Goal: Task Accomplishment & Management: Manage account settings

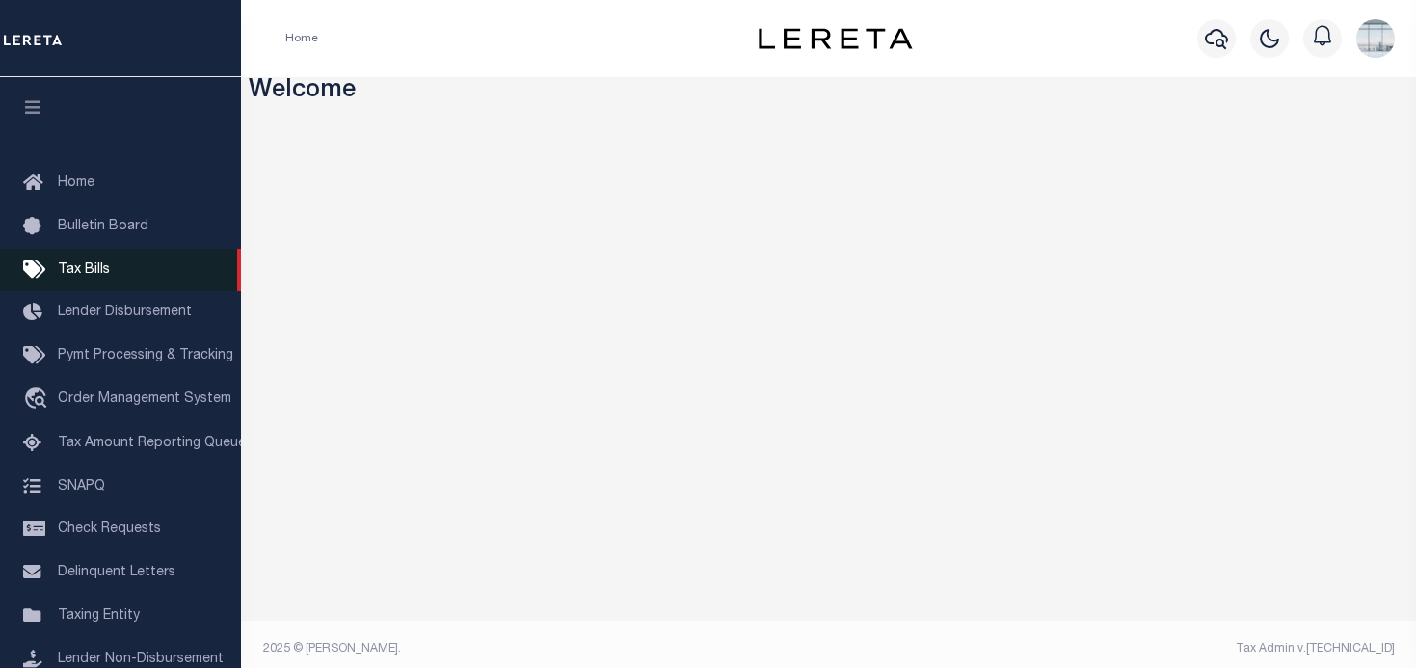
click at [89, 272] on span "Tax Bills" at bounding box center [84, 269] width 52 height 13
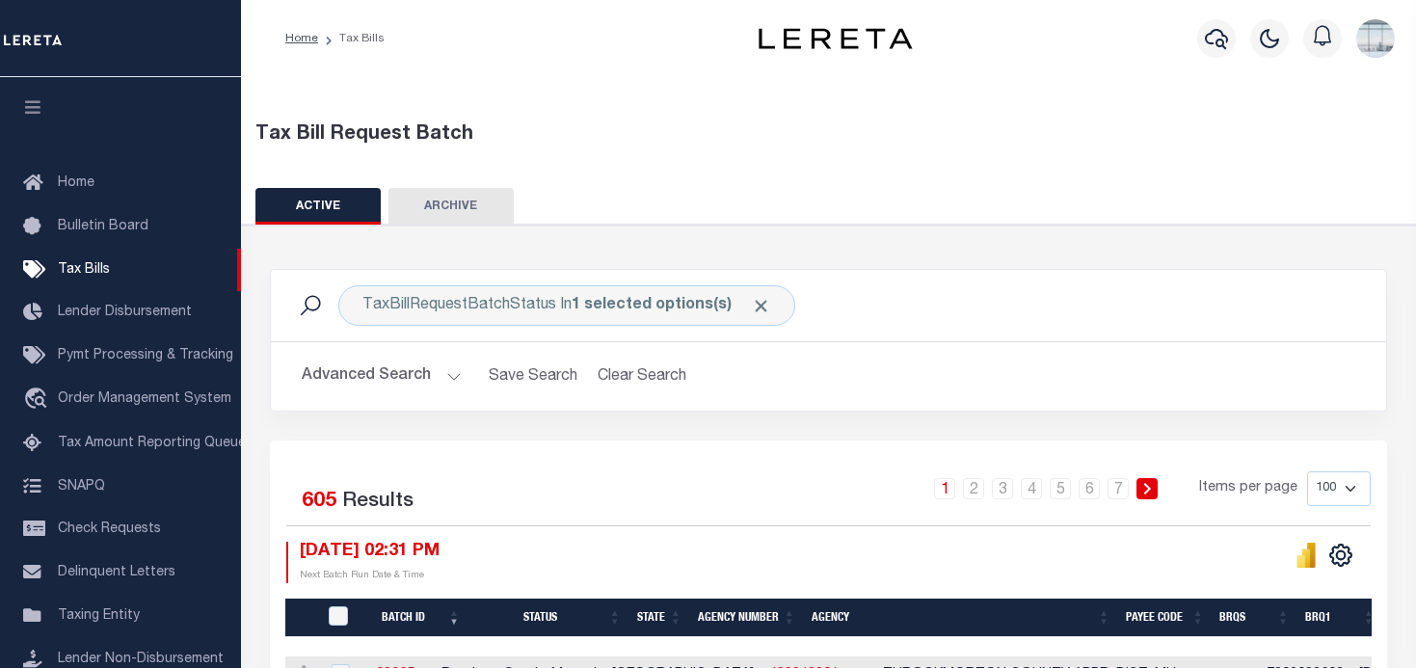
click at [447, 373] on button "Advanced Search" at bounding box center [382, 377] width 160 height 38
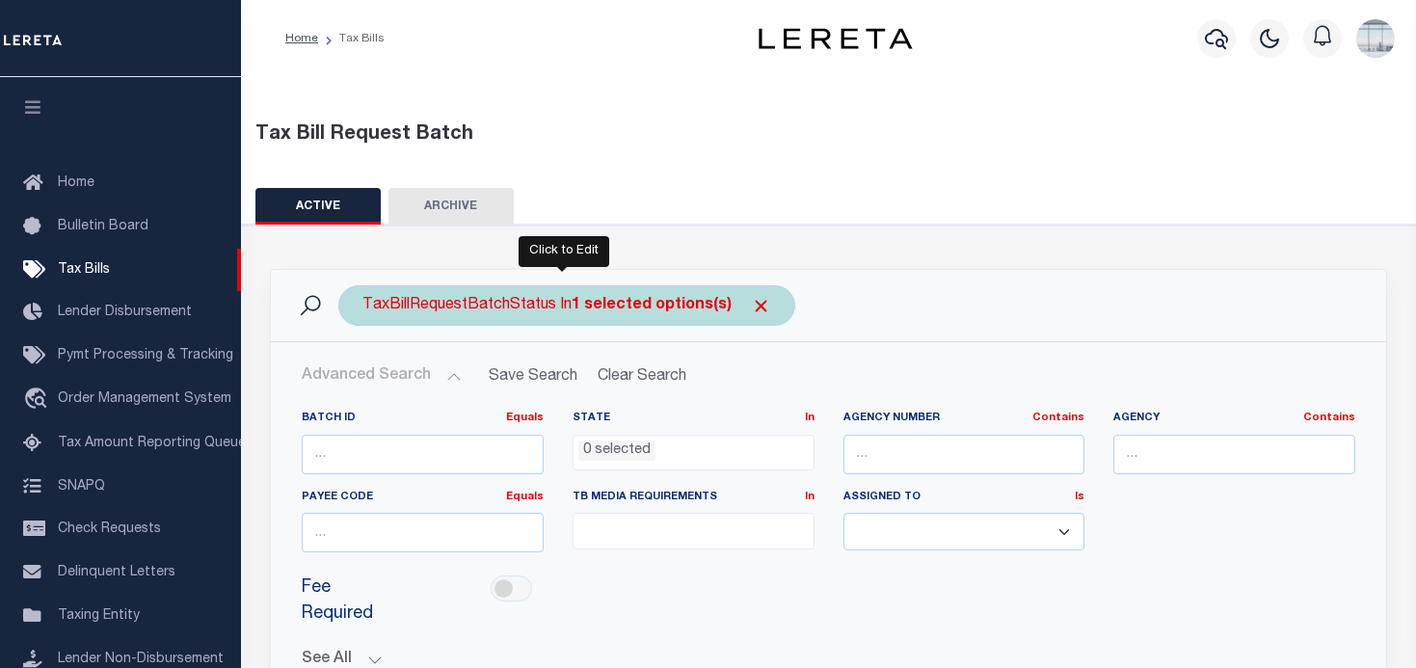
click at [712, 306] on b "1 selected options(s)" at bounding box center [651, 305] width 160 height 15
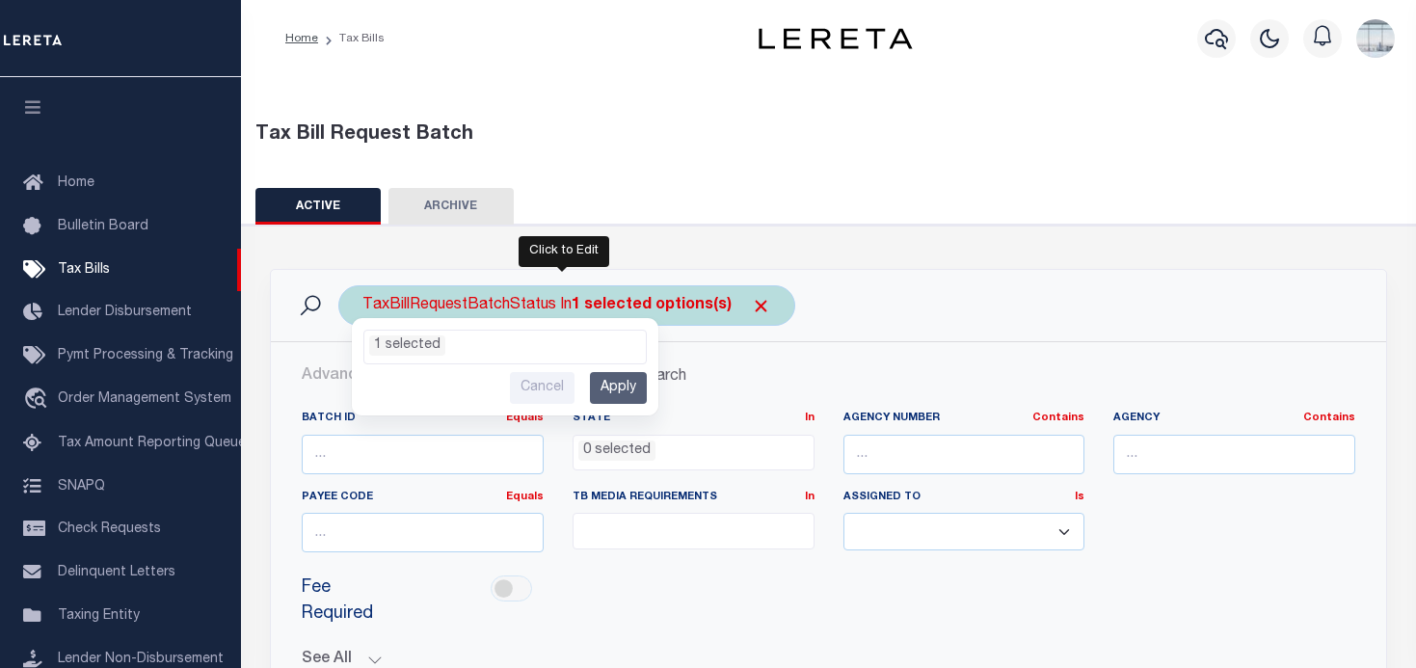
click at [623, 341] on ul "1 selected" at bounding box center [504, 343] width 281 height 25
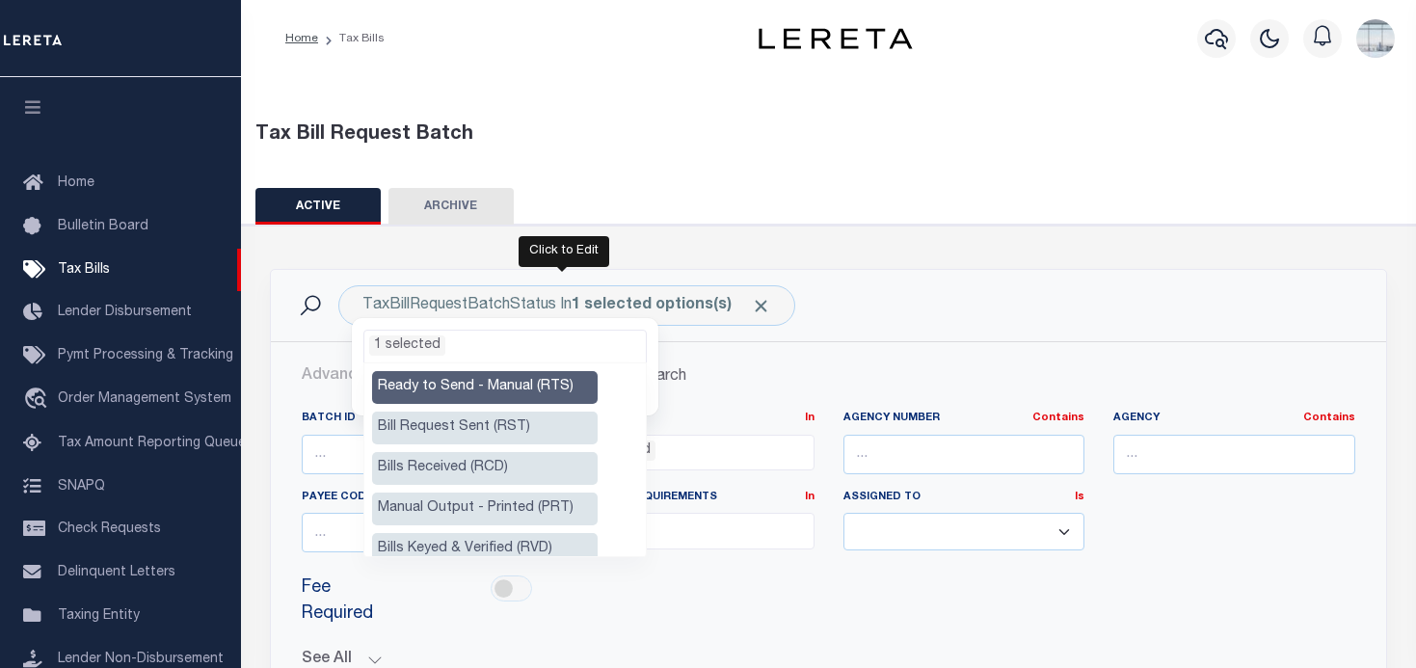
click at [536, 392] on li "Ready to Send - Manual (RTS)" at bounding box center [484, 387] width 225 height 33
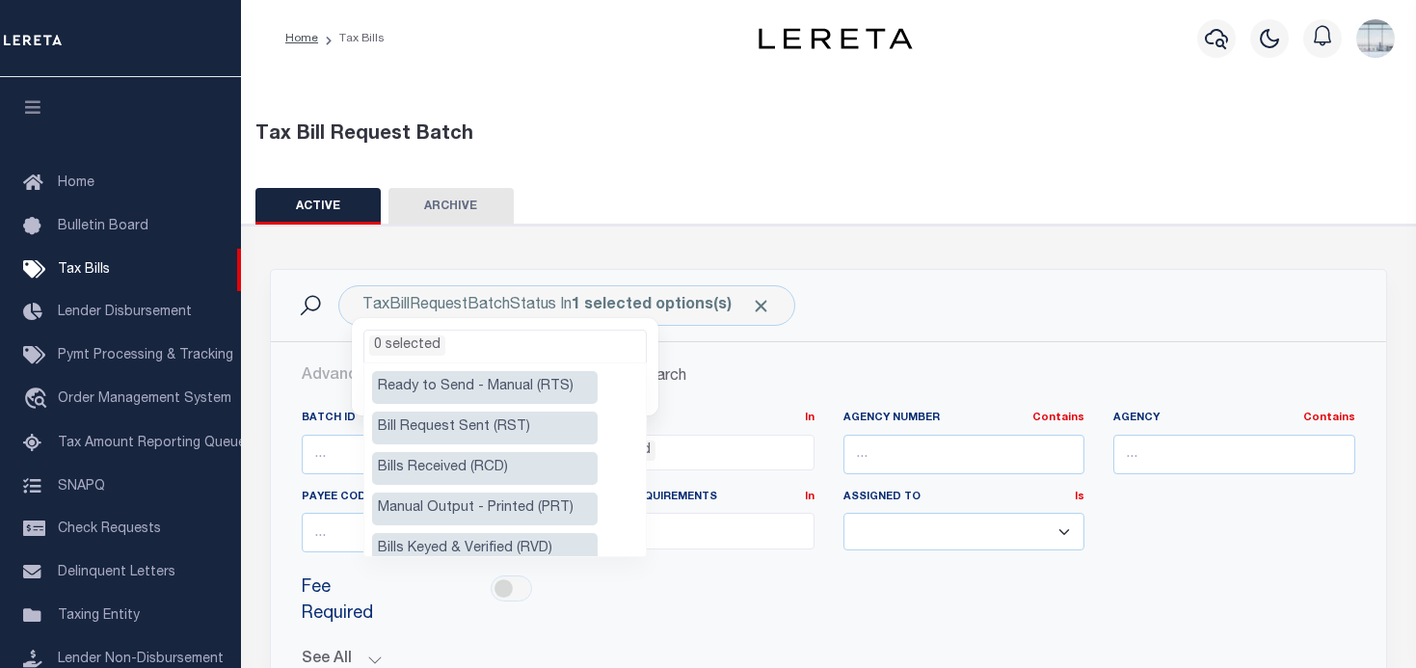
scroll to position [96, 0]
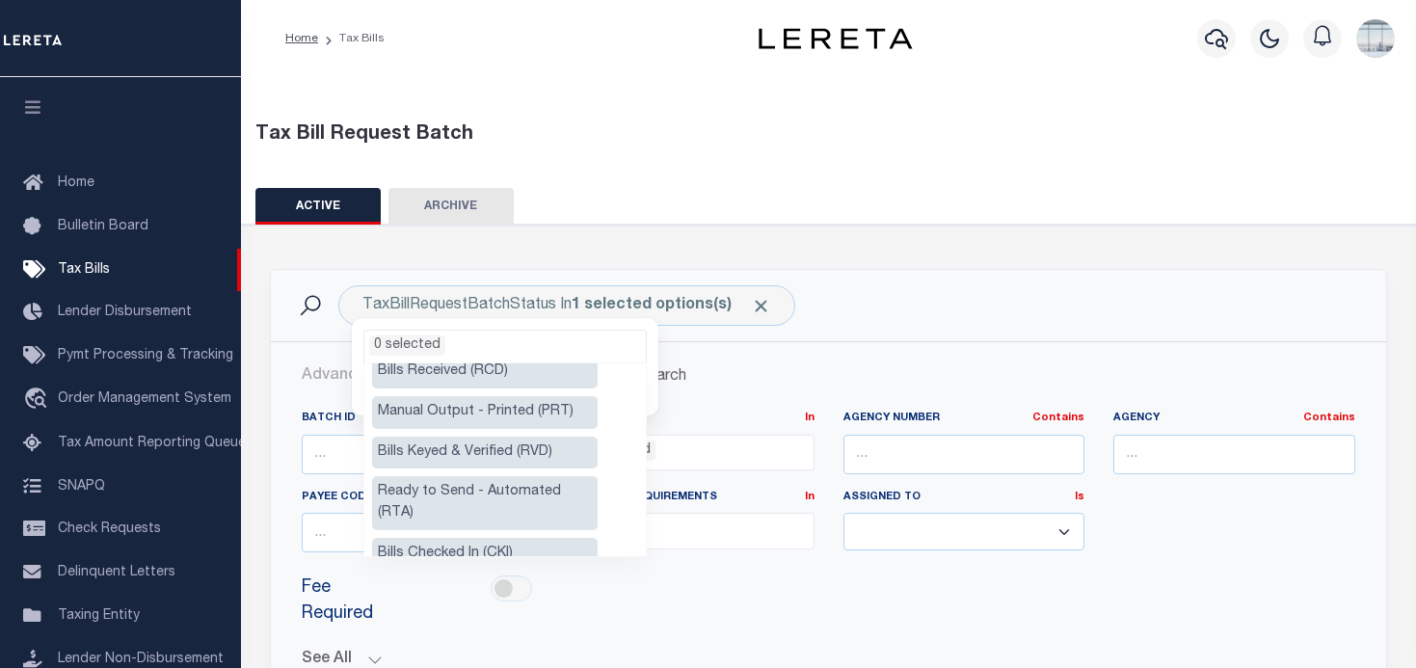
click at [490, 488] on li "Ready to Send - Automated (RTA)" at bounding box center [484, 503] width 225 height 54
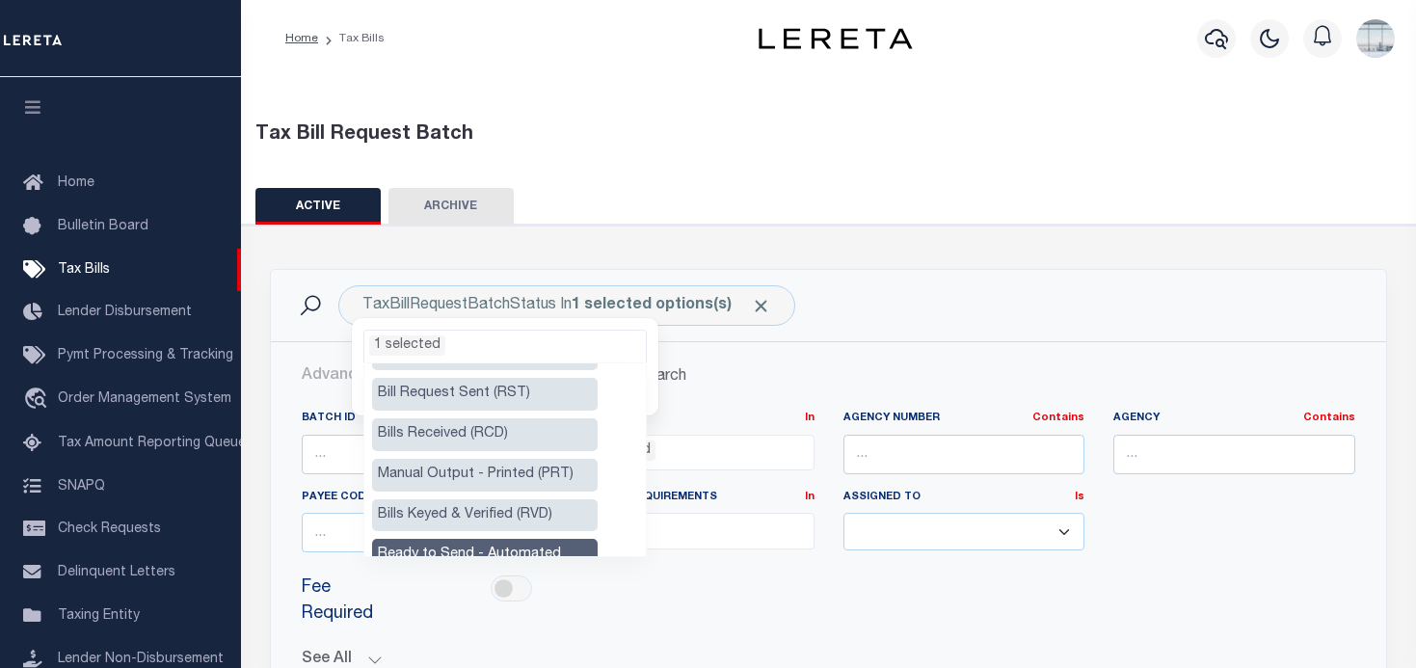
scroll to position [0, 0]
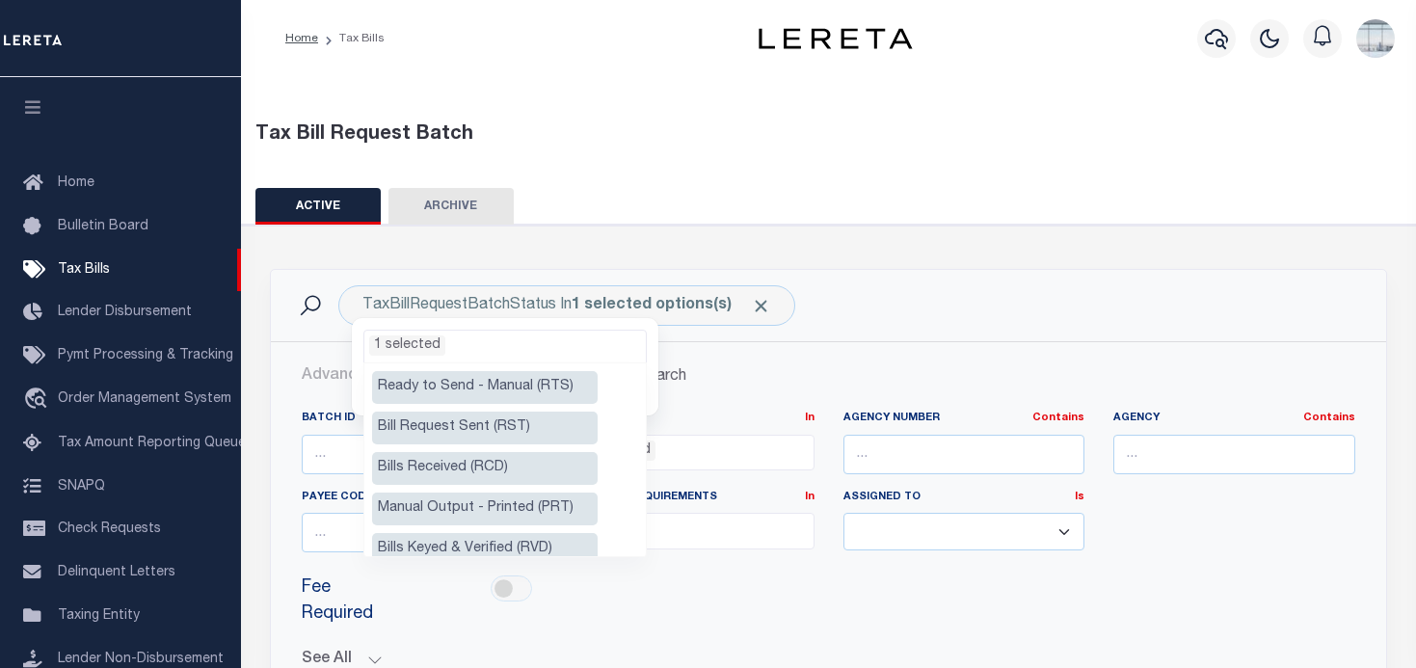
click at [490, 379] on li "Ready to Send - Manual (RTS)" at bounding box center [484, 387] width 225 height 33
select select "RTS"
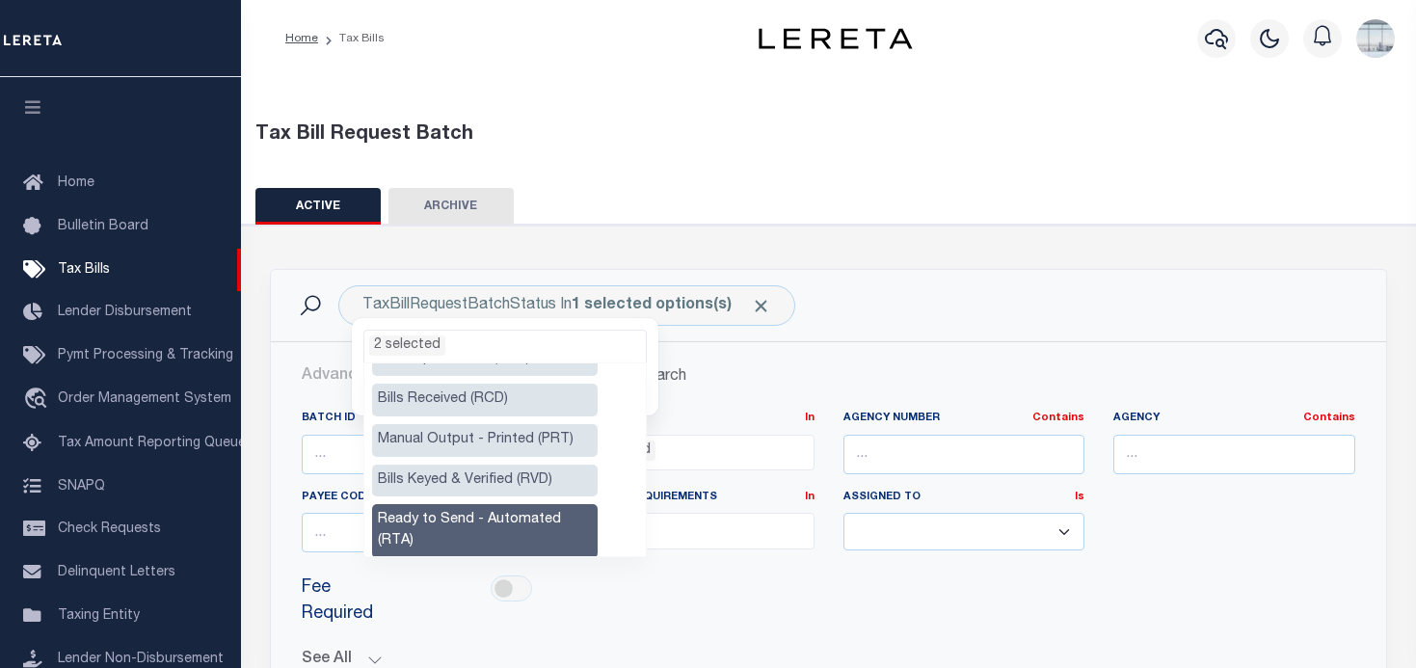
scroll to position [96, 0]
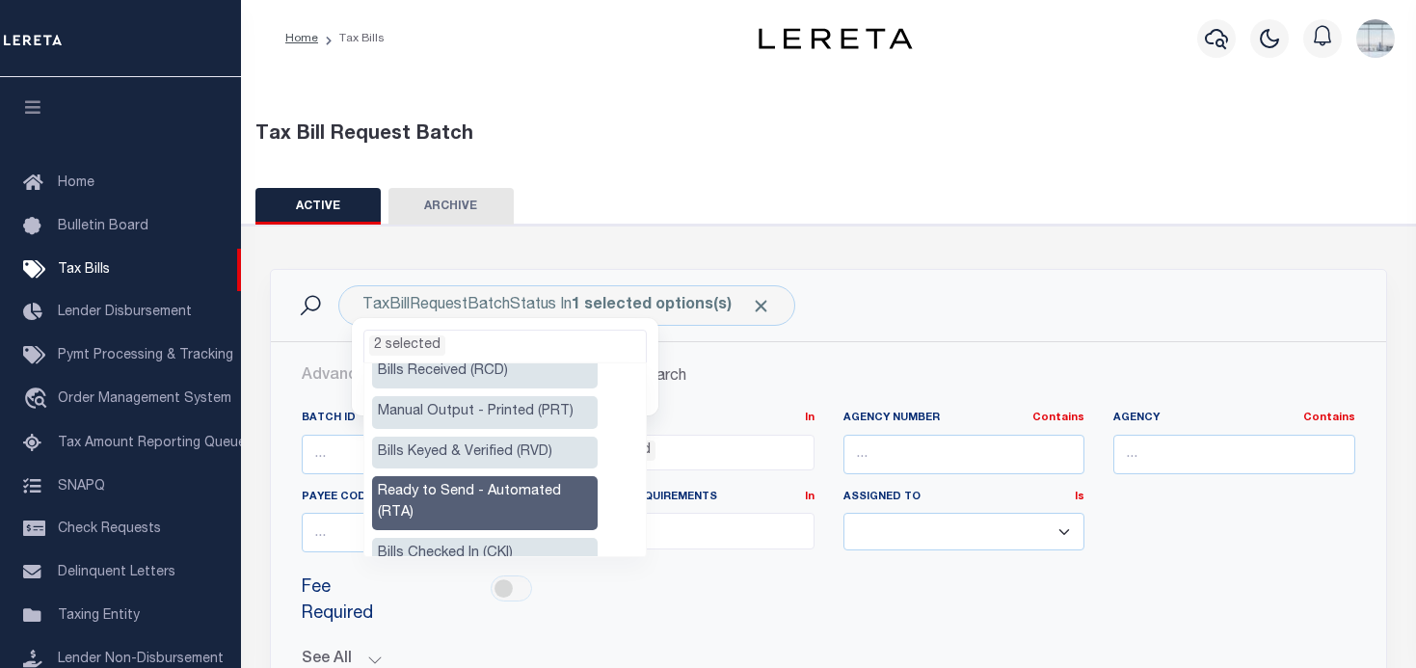
click at [466, 406] on li "Manual Output - Printed (PRT)" at bounding box center [484, 412] width 225 height 33
click at [698, 356] on div "Advanced Search Save Search Clear Search Batch ID Equals Equals Is Not Equal To…" at bounding box center [828, 548] width 1115 height 413
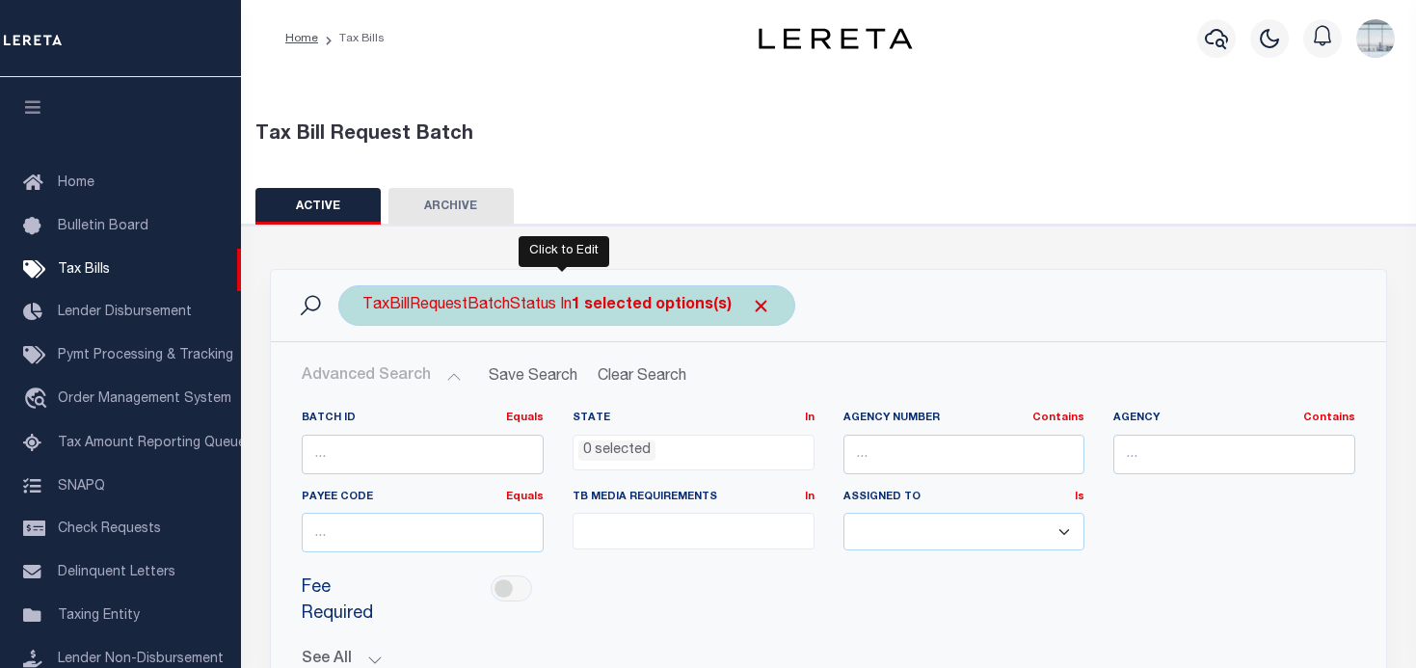
click at [680, 309] on b "1 selected options(s)" at bounding box center [651, 305] width 160 height 15
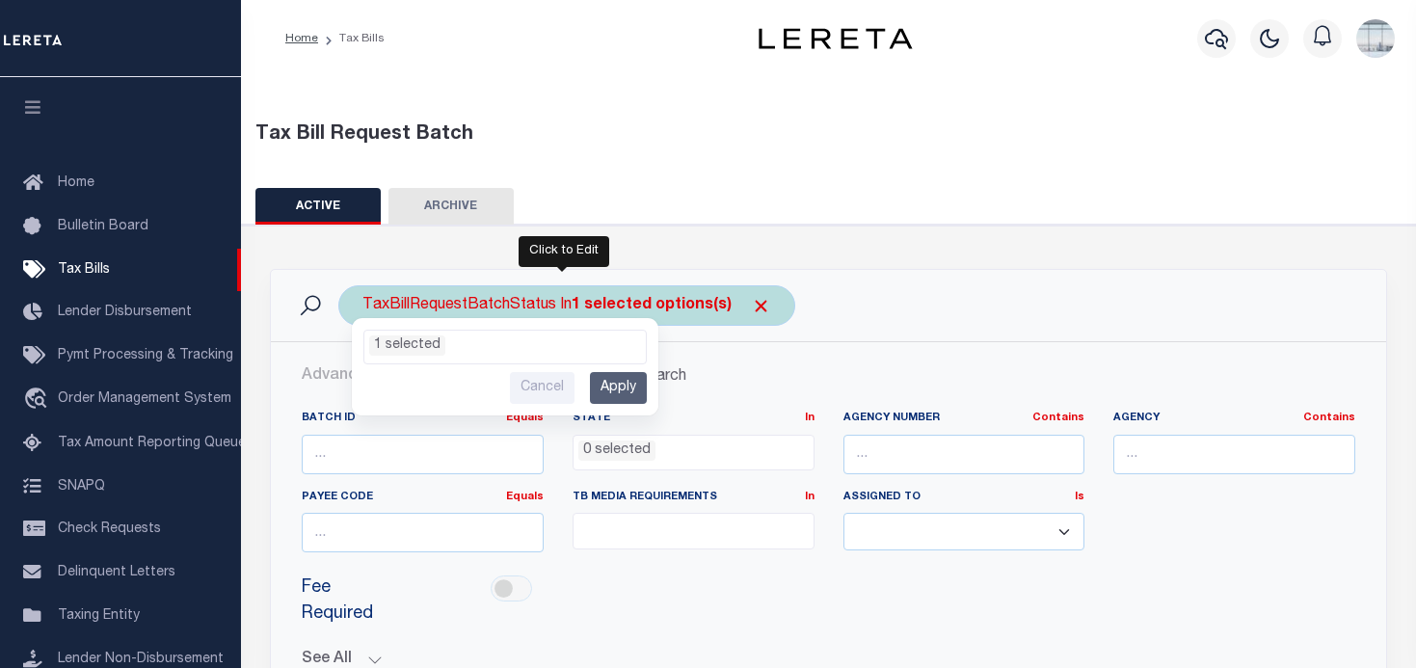
click at [609, 347] on ul "1 selected" at bounding box center [504, 343] width 281 height 25
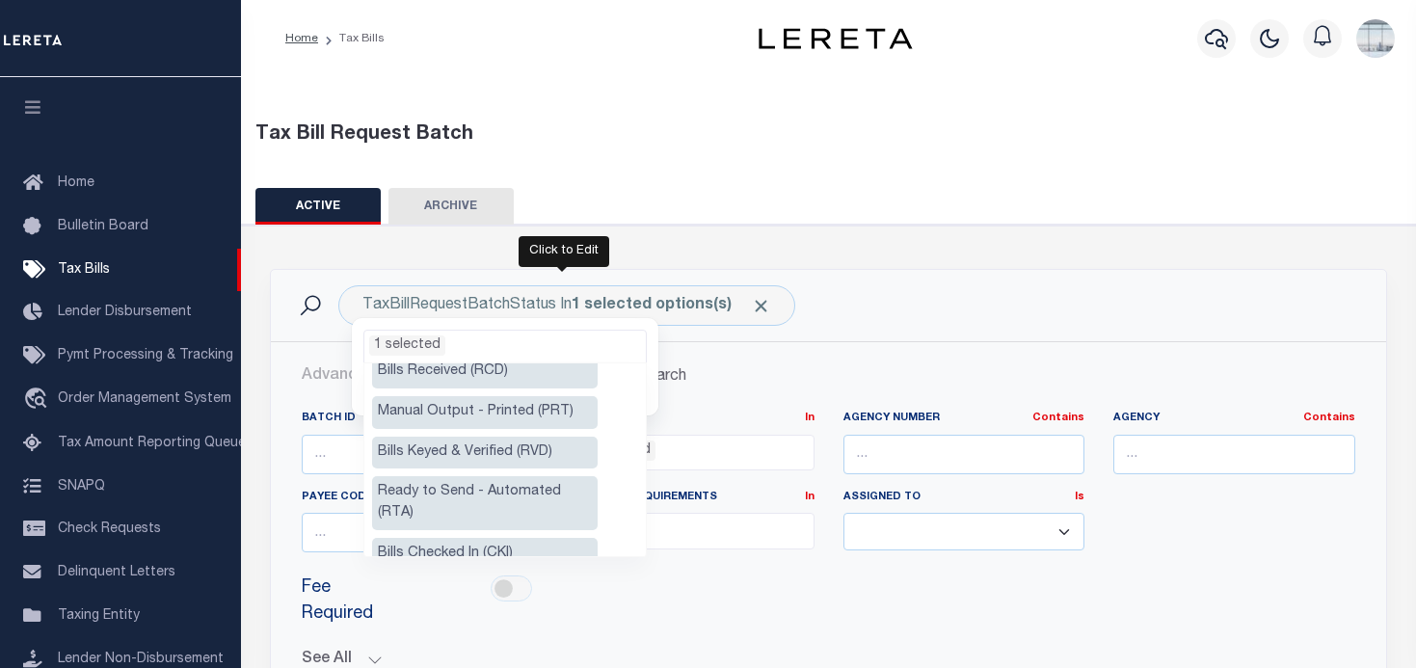
click at [521, 411] on li "Manual Output - Printed (PRT)" at bounding box center [484, 412] width 225 height 33
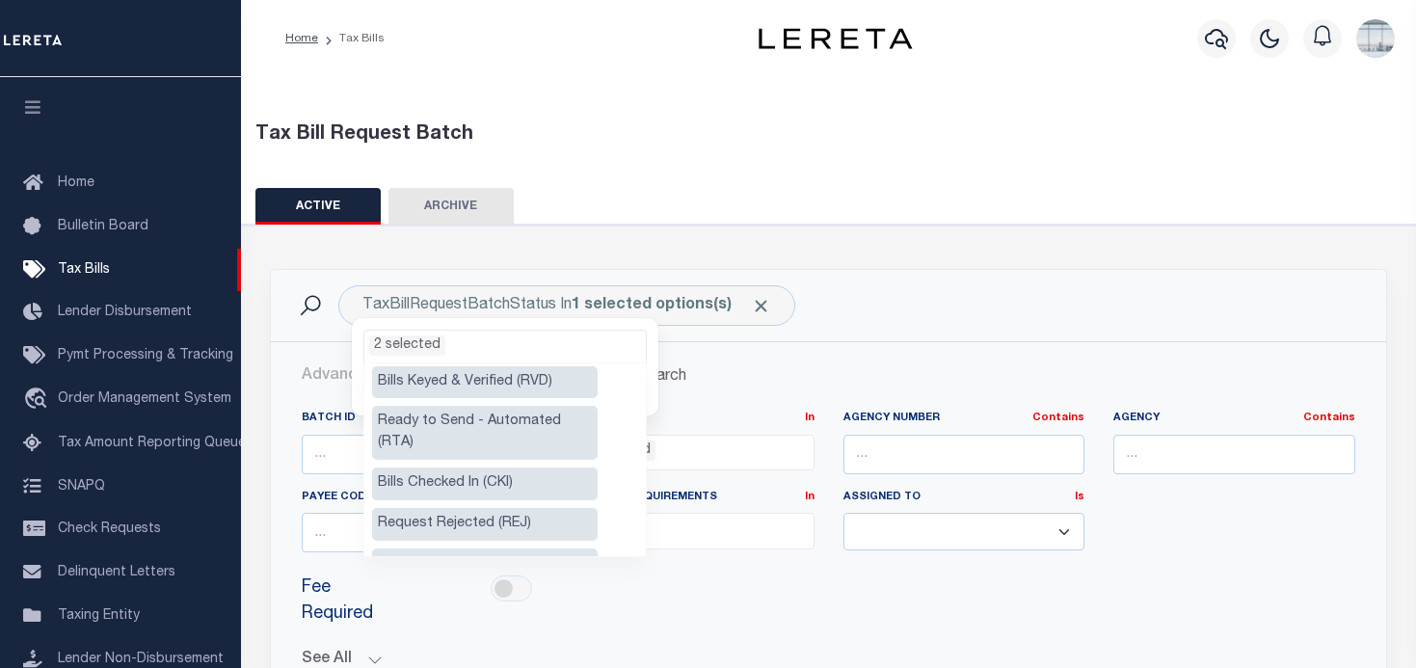
scroll to position [193, 0]
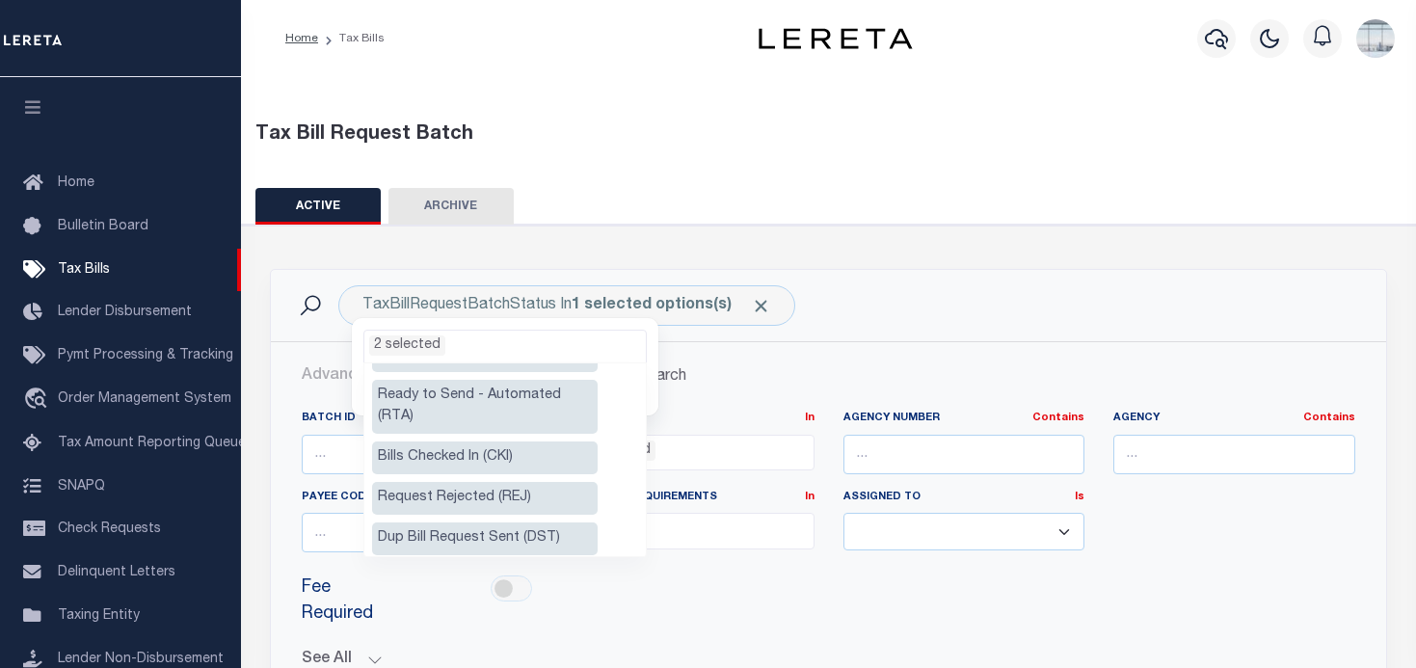
click at [510, 391] on li "Ready to Send - Automated (RTA)" at bounding box center [484, 407] width 225 height 54
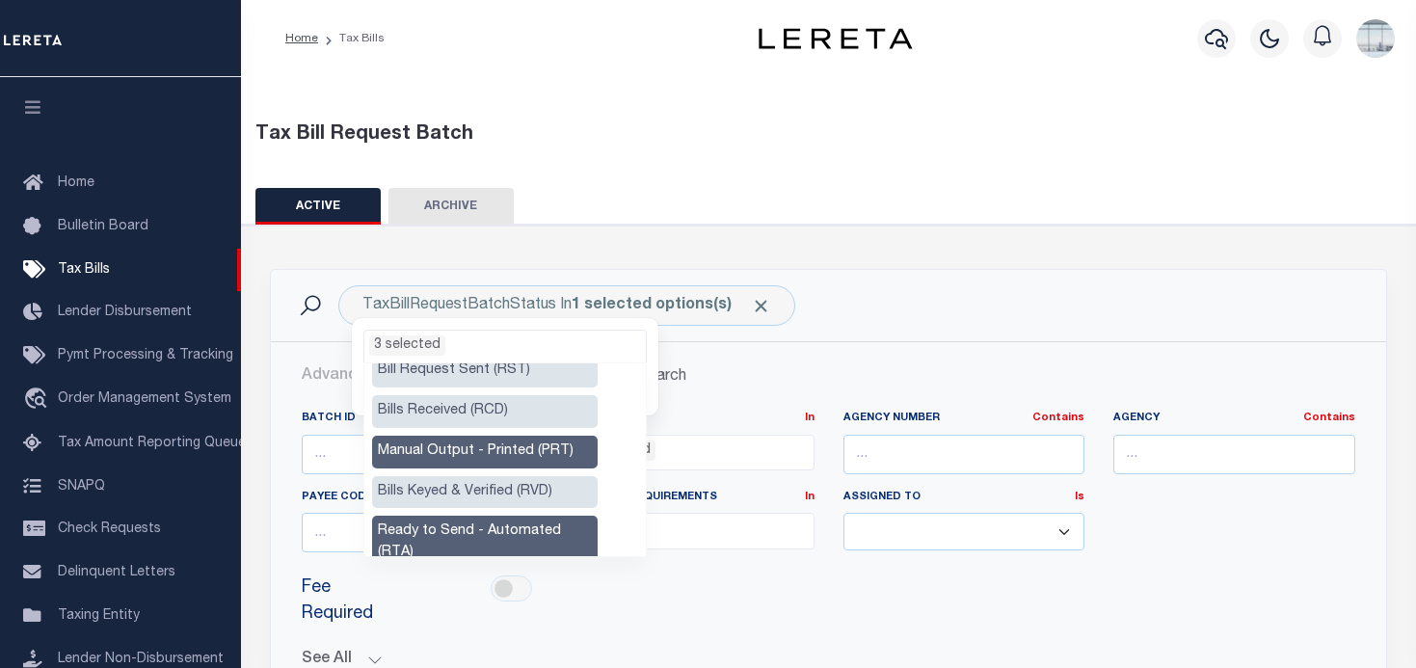
scroll to position [0, 0]
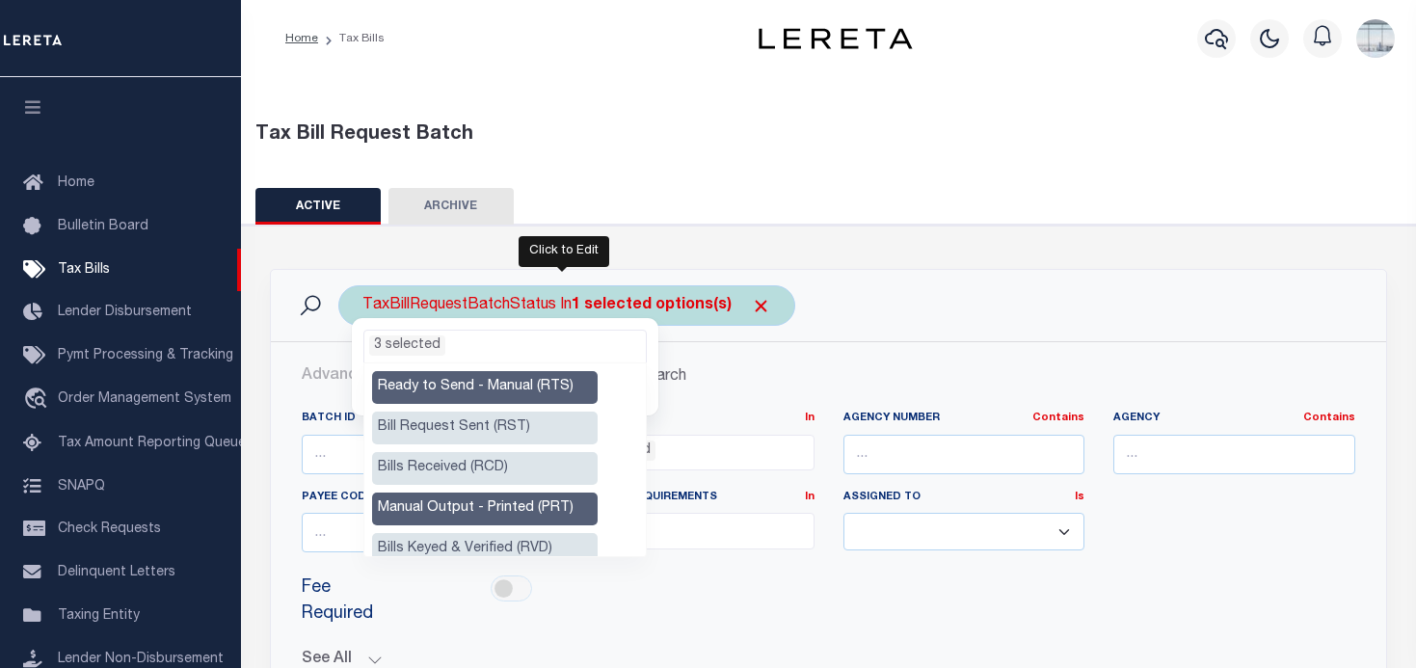
click at [483, 348] on ul "3 selected" at bounding box center [504, 343] width 281 height 25
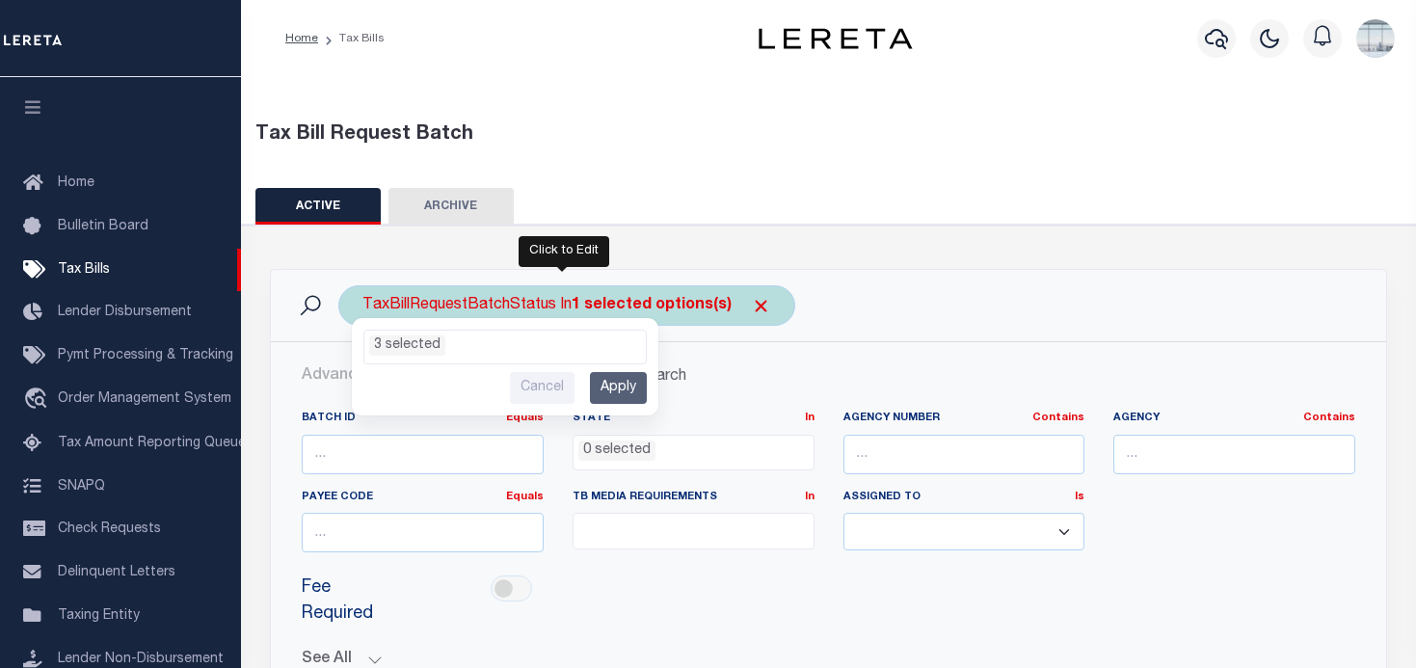
click at [616, 388] on input "Apply" at bounding box center [618, 388] width 57 height 32
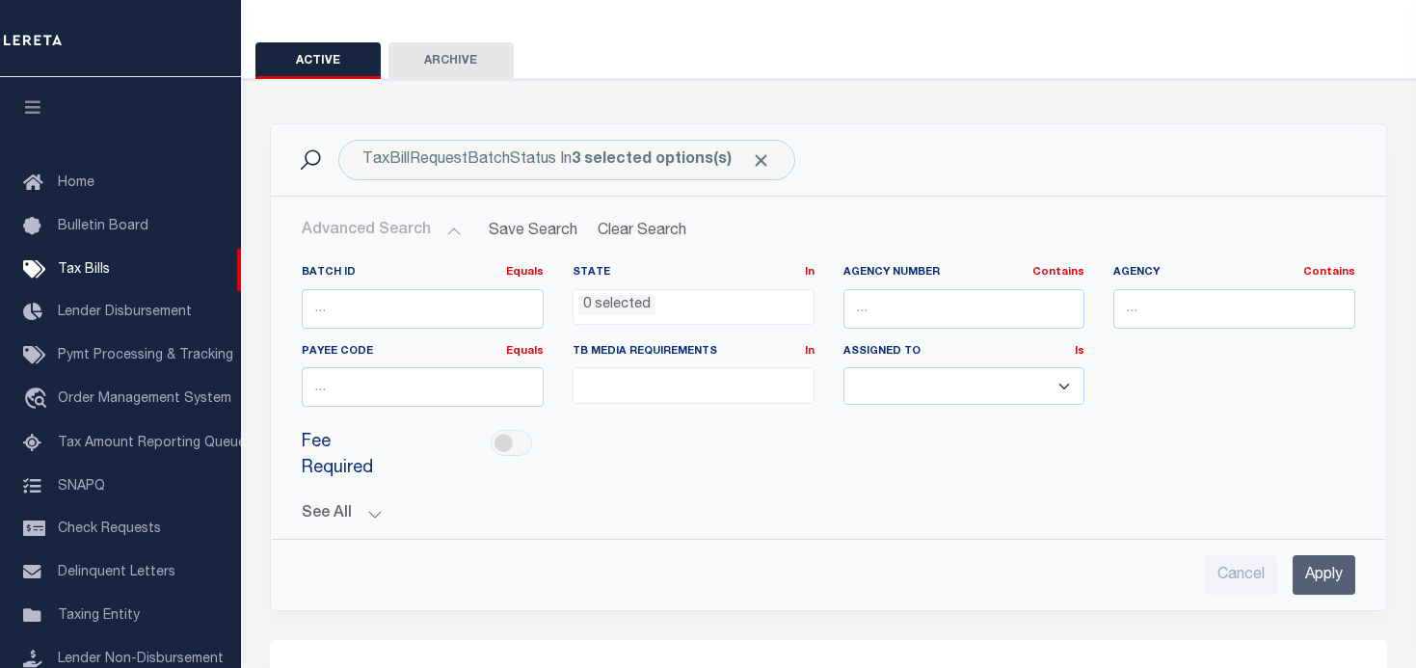
scroll to position [193, 0]
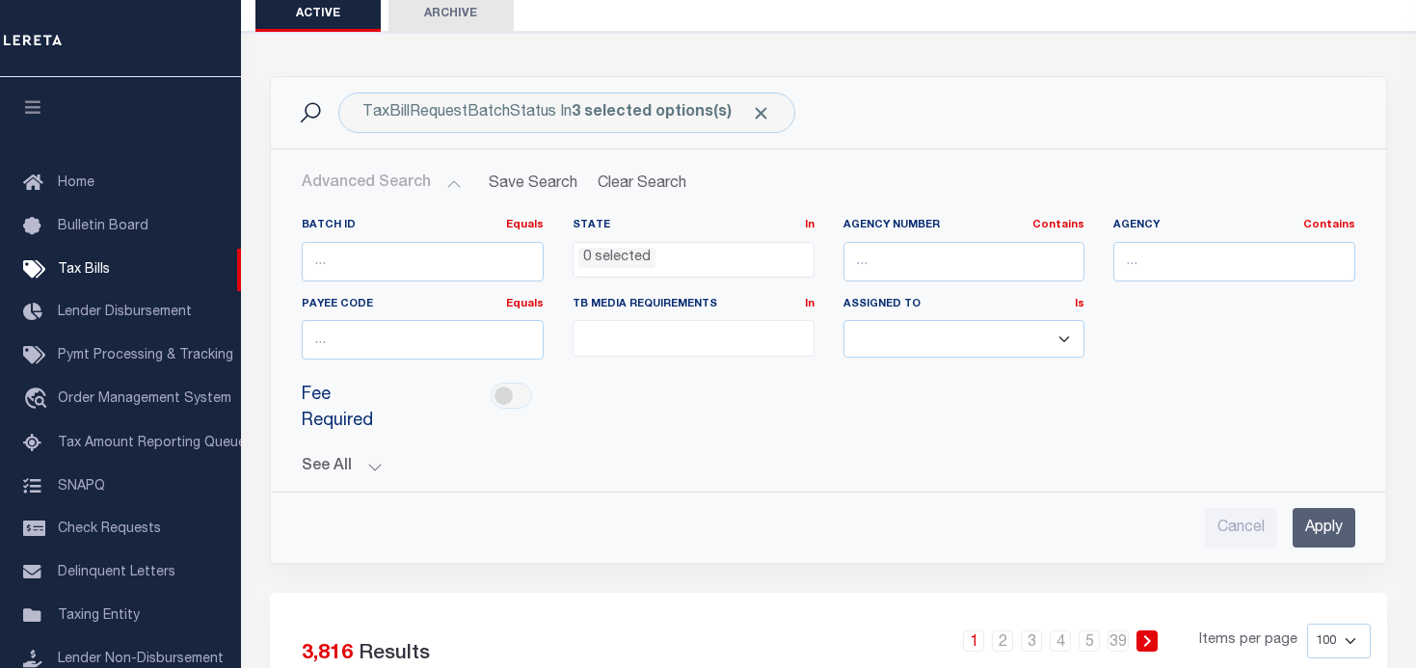
click at [375, 460] on button "See All" at bounding box center [828, 467] width 1053 height 18
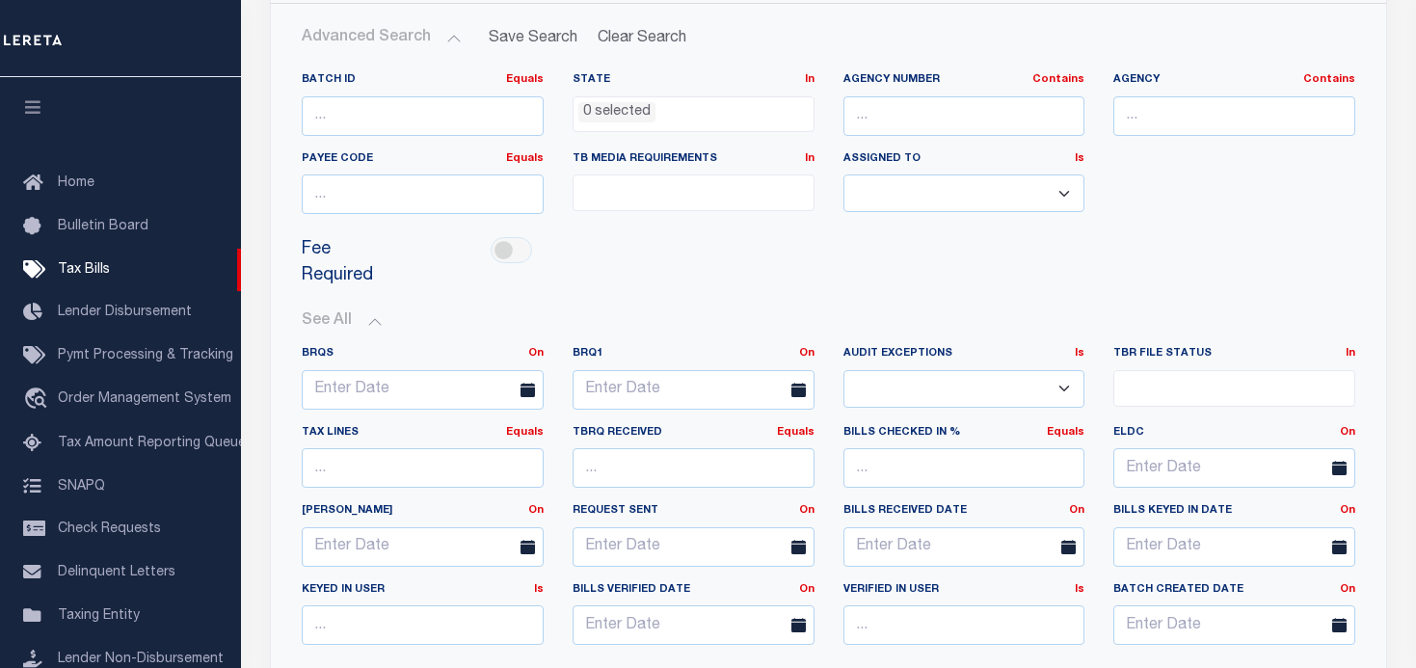
scroll to position [385, 0]
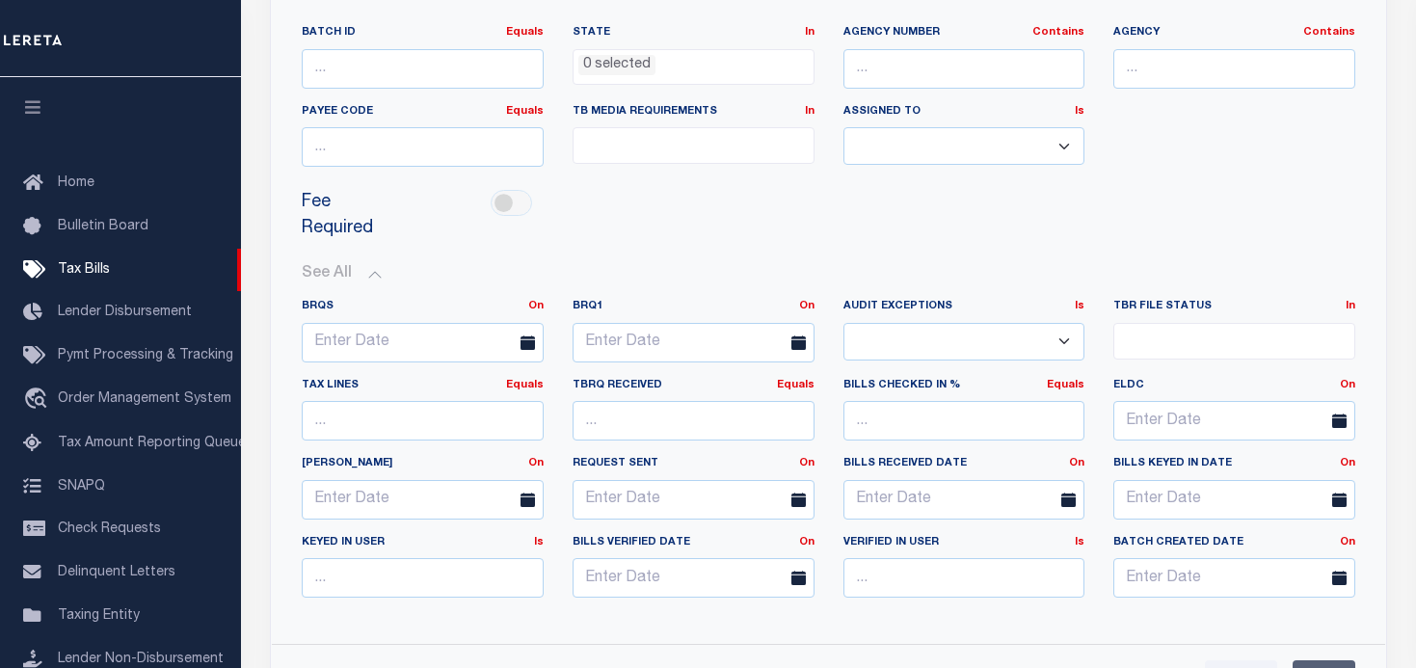
click at [1302, 345] on ul at bounding box center [1234, 337] width 240 height 26
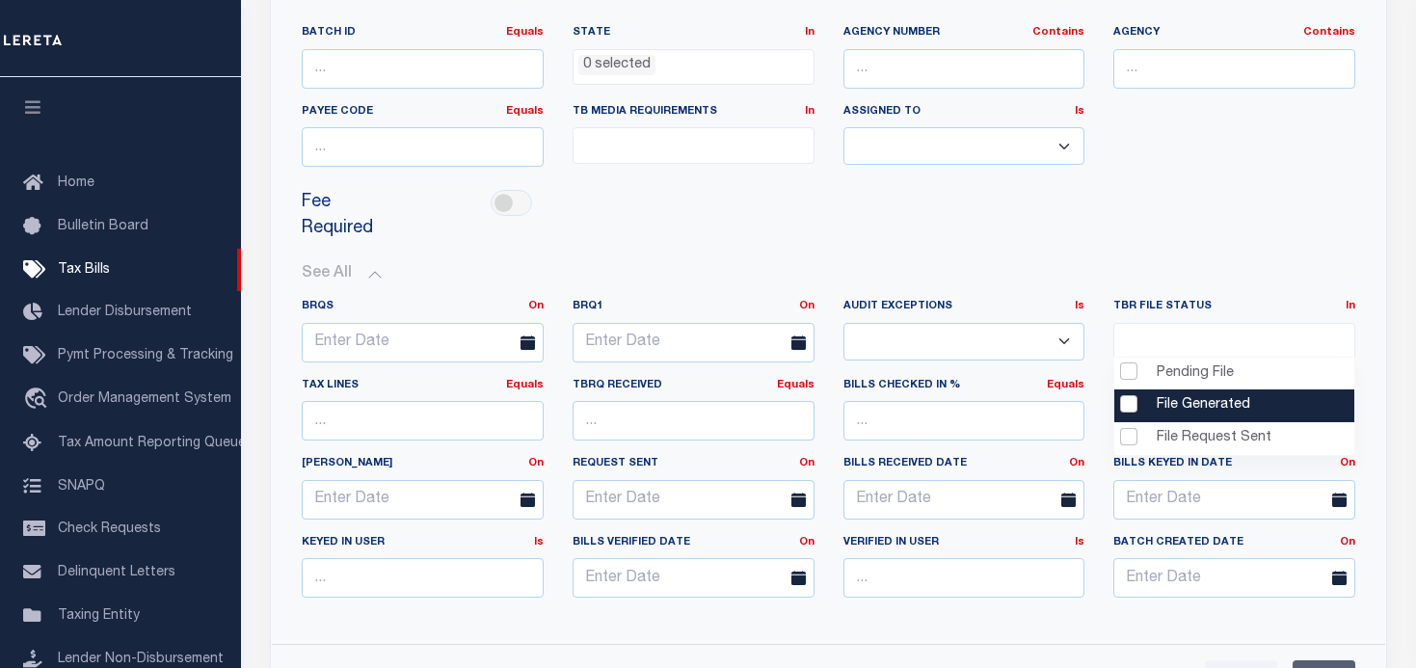
click at [1128, 400] on li "File Generated" at bounding box center [1234, 405] width 240 height 33
select select "2"
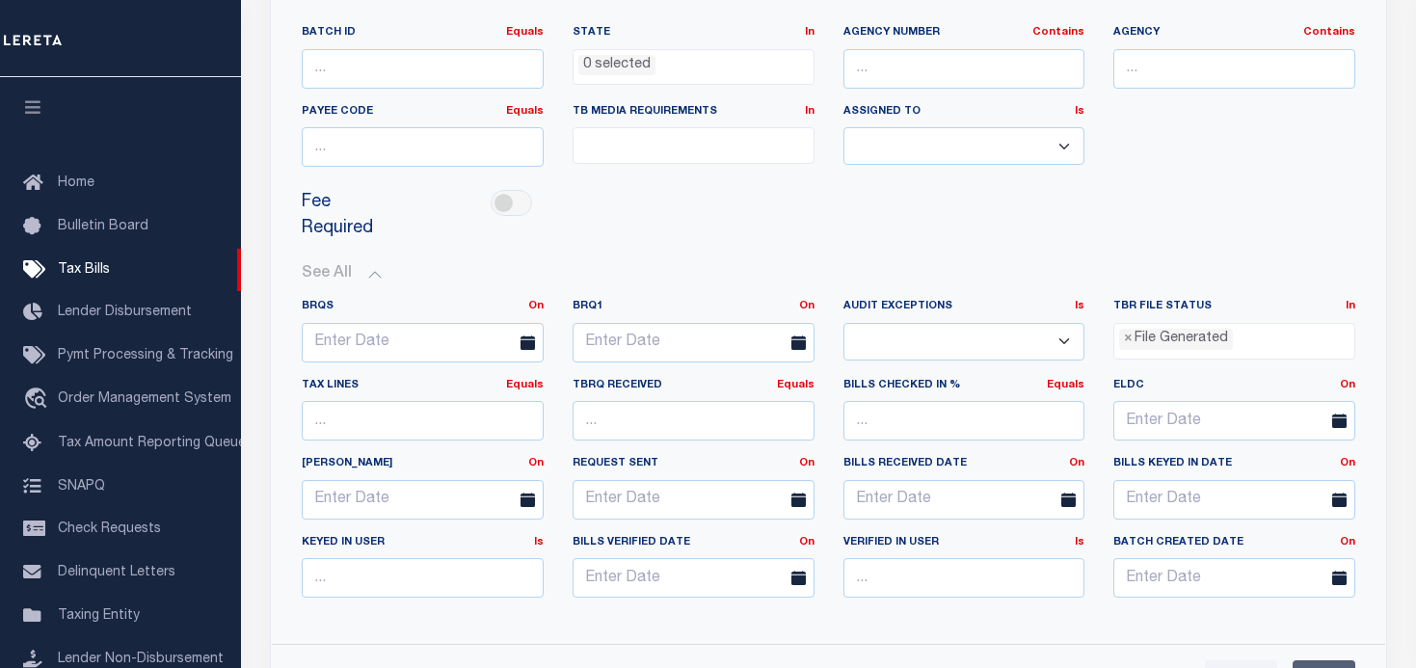
click at [1033, 260] on div "See All BRQS On On After Before Between On On After Is" at bounding box center [828, 439] width 1053 height 379
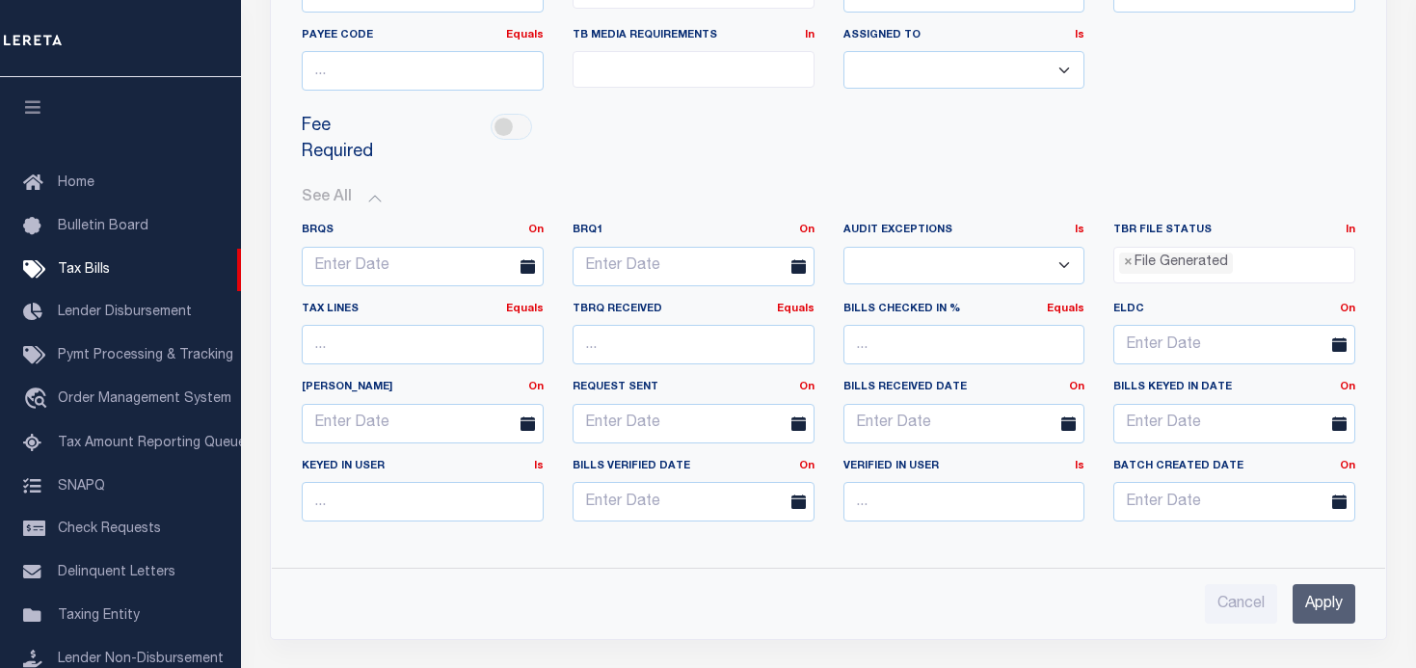
scroll to position [578, 0]
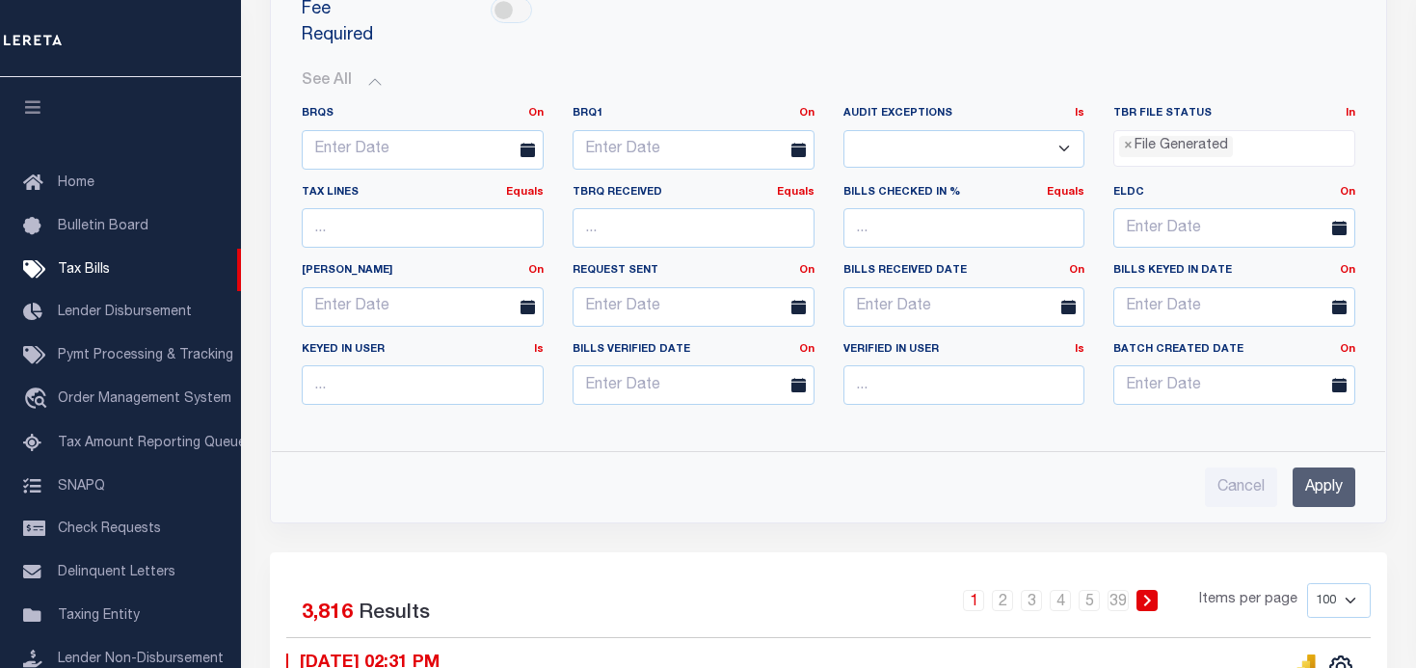
click at [1305, 484] on input "Apply" at bounding box center [1323, 487] width 63 height 40
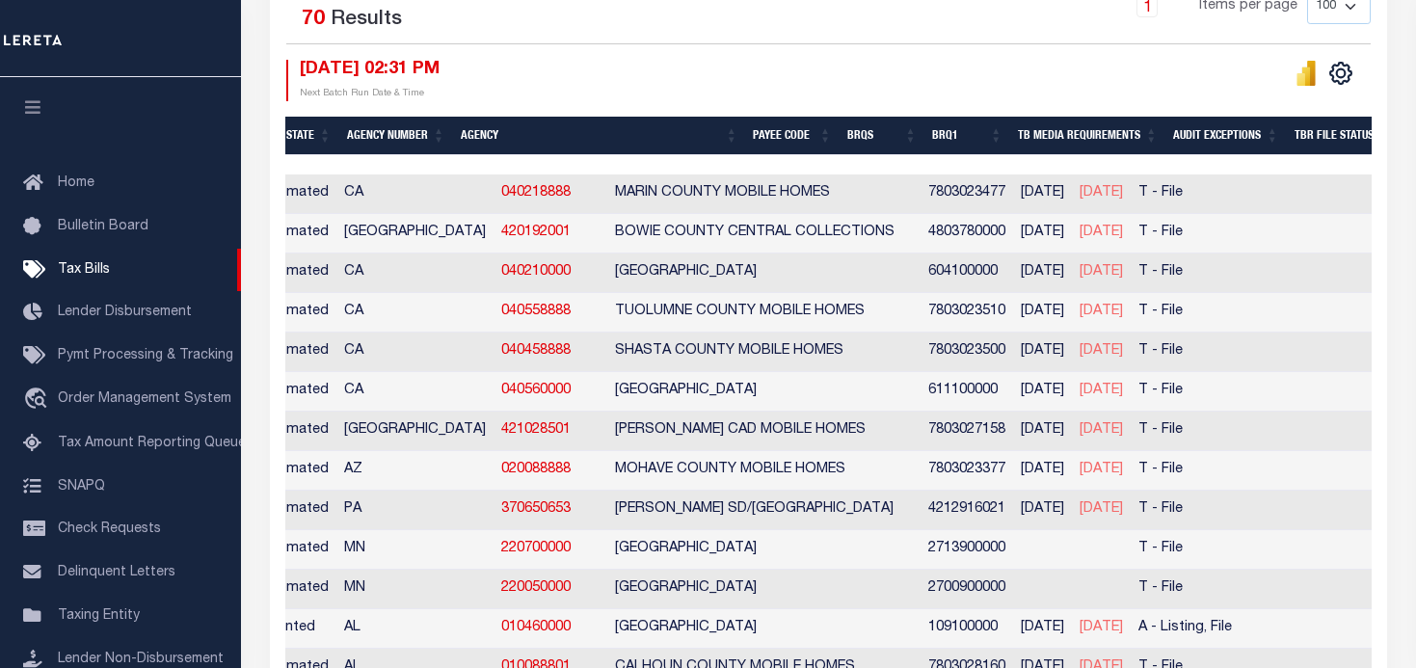
scroll to position [0, 0]
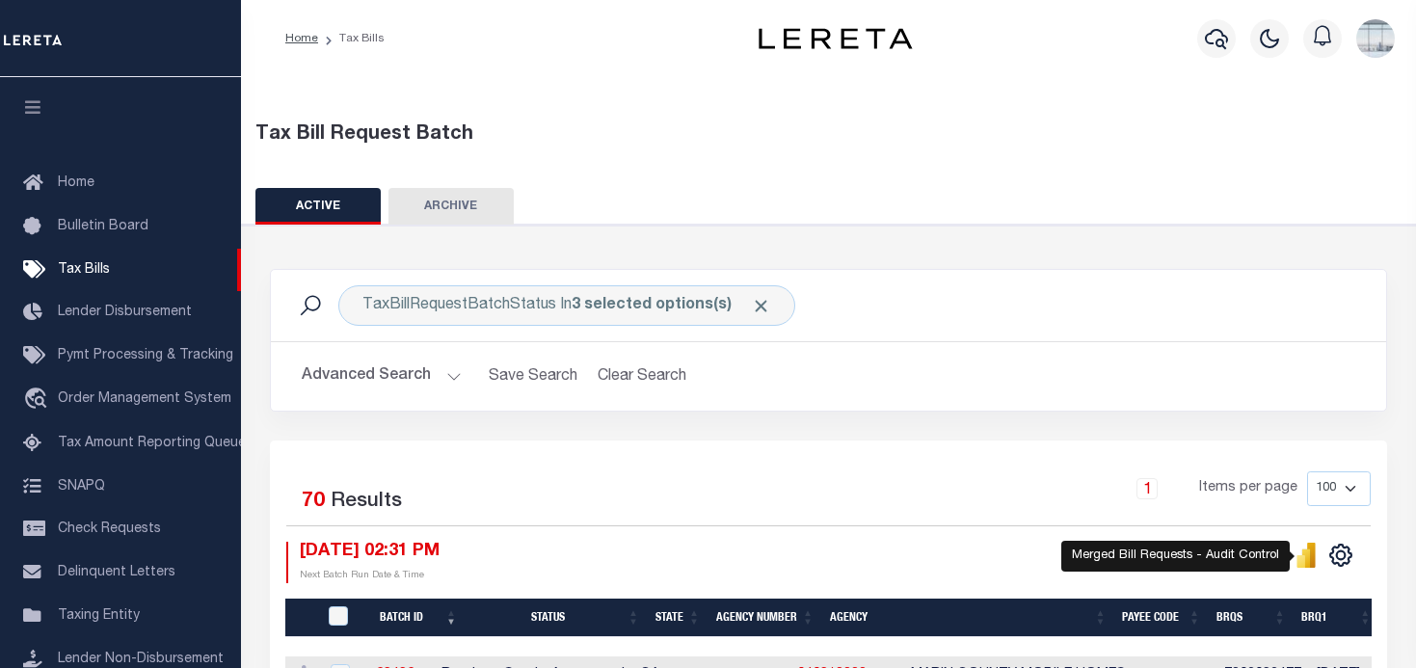
click at [1313, 559] on icon "" at bounding box center [1311, 555] width 9 height 25
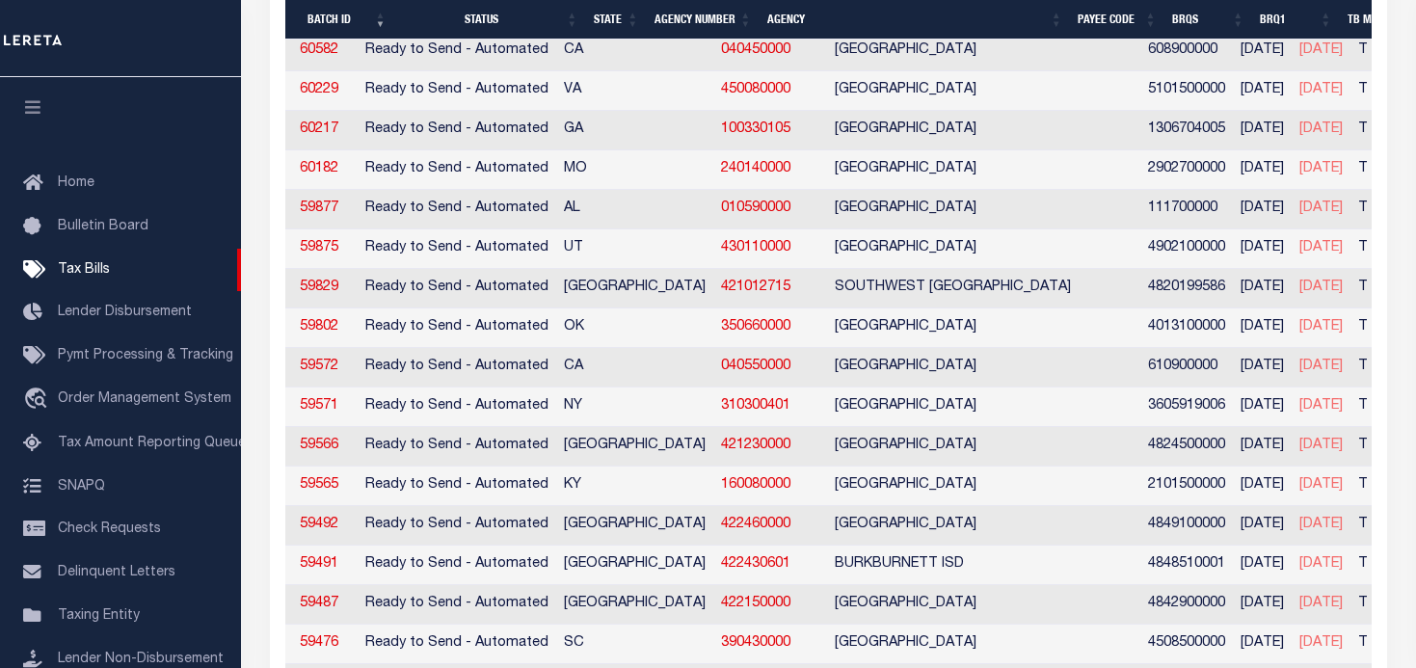
scroll to position [1927, 0]
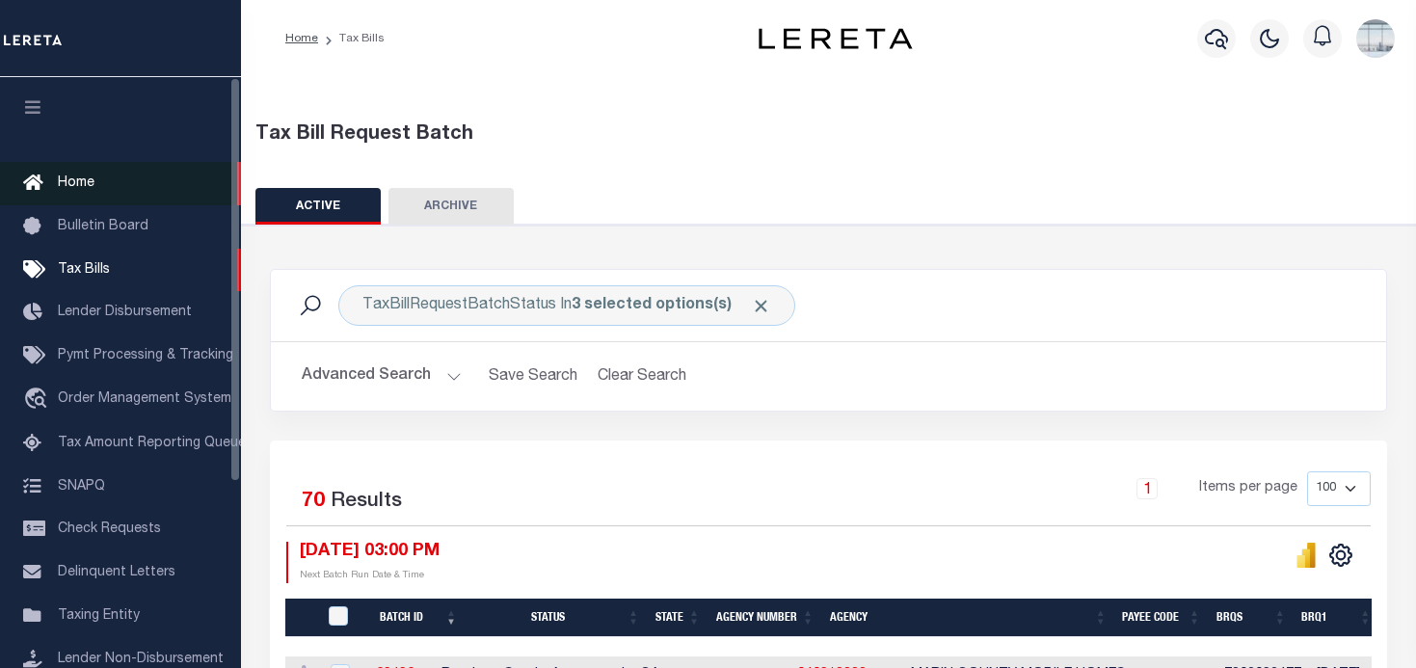
click at [86, 172] on link "Home" at bounding box center [120, 183] width 241 height 43
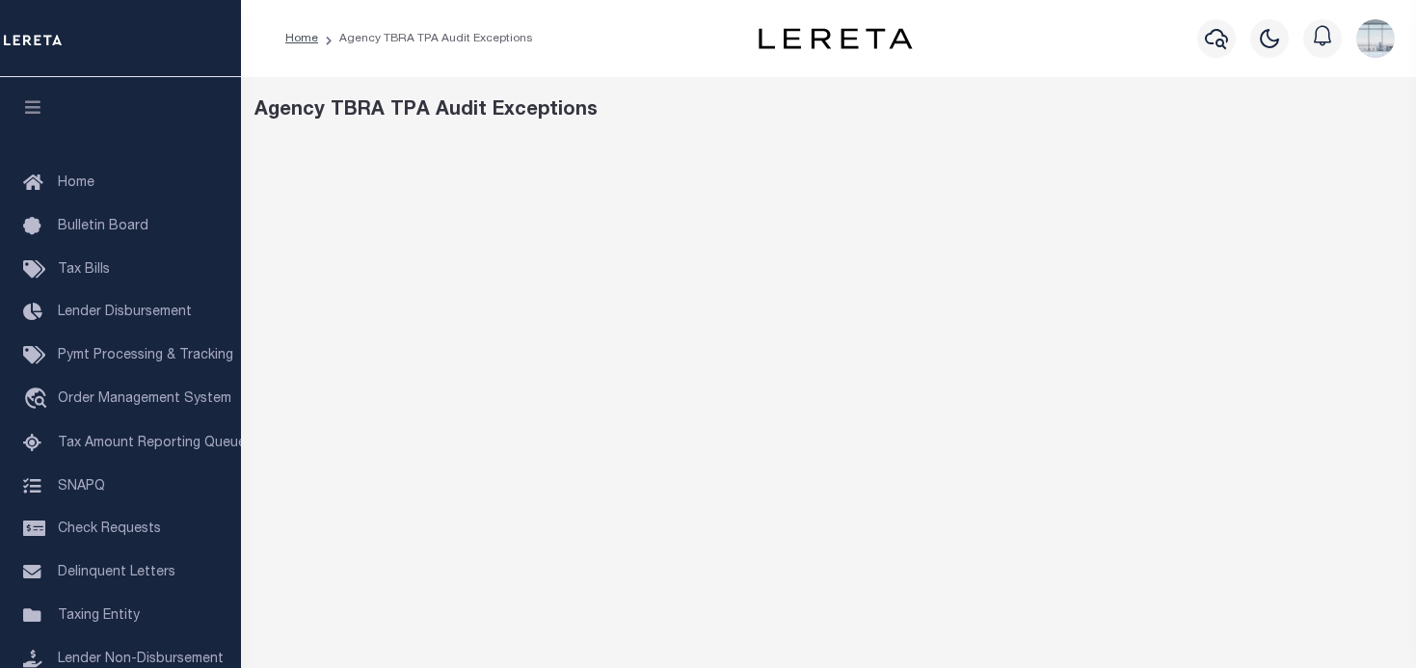
click at [750, 126] on div "Agency TBRA TPA Audit Exceptions" at bounding box center [828, 643] width 1175 height 1133
click at [691, 107] on div "Agency TBRA TPA Audit Exceptions" at bounding box center [828, 110] width 1149 height 29
click at [672, 140] on div "Agency TBRA TPA Audit Exceptions" at bounding box center [828, 643] width 1175 height 1133
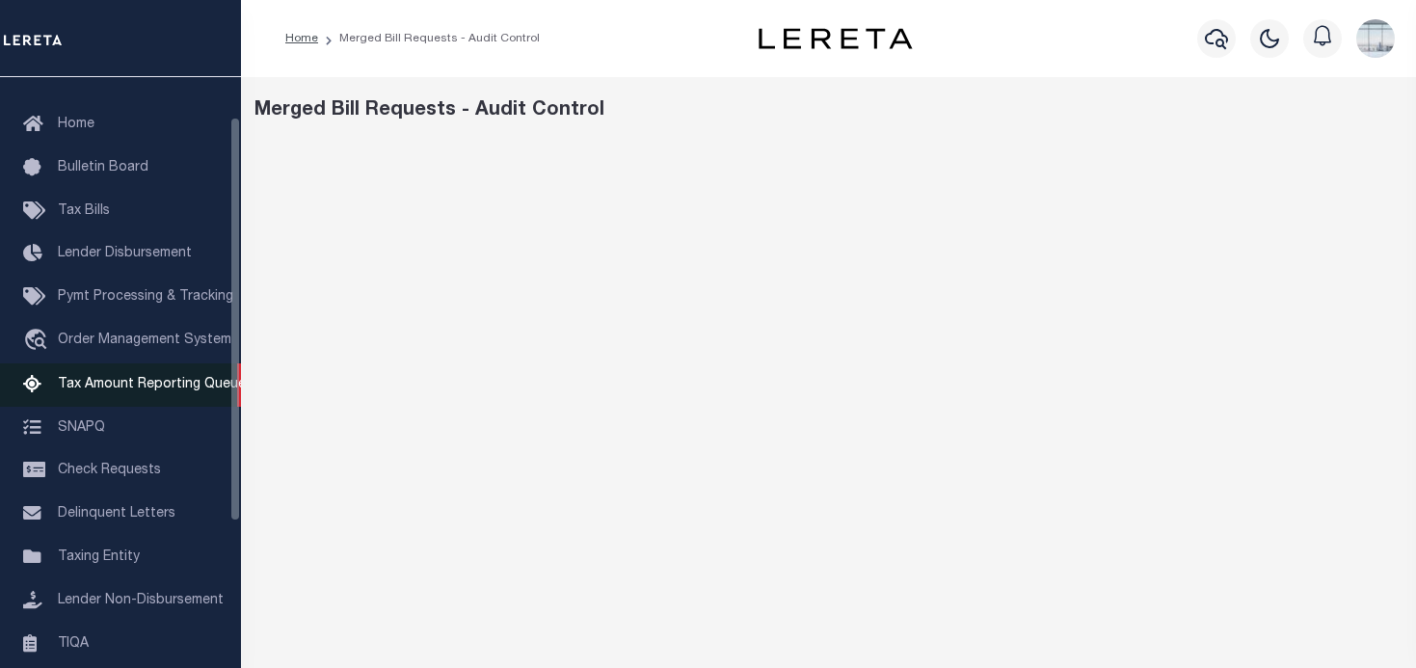
scroll to position [271, 0]
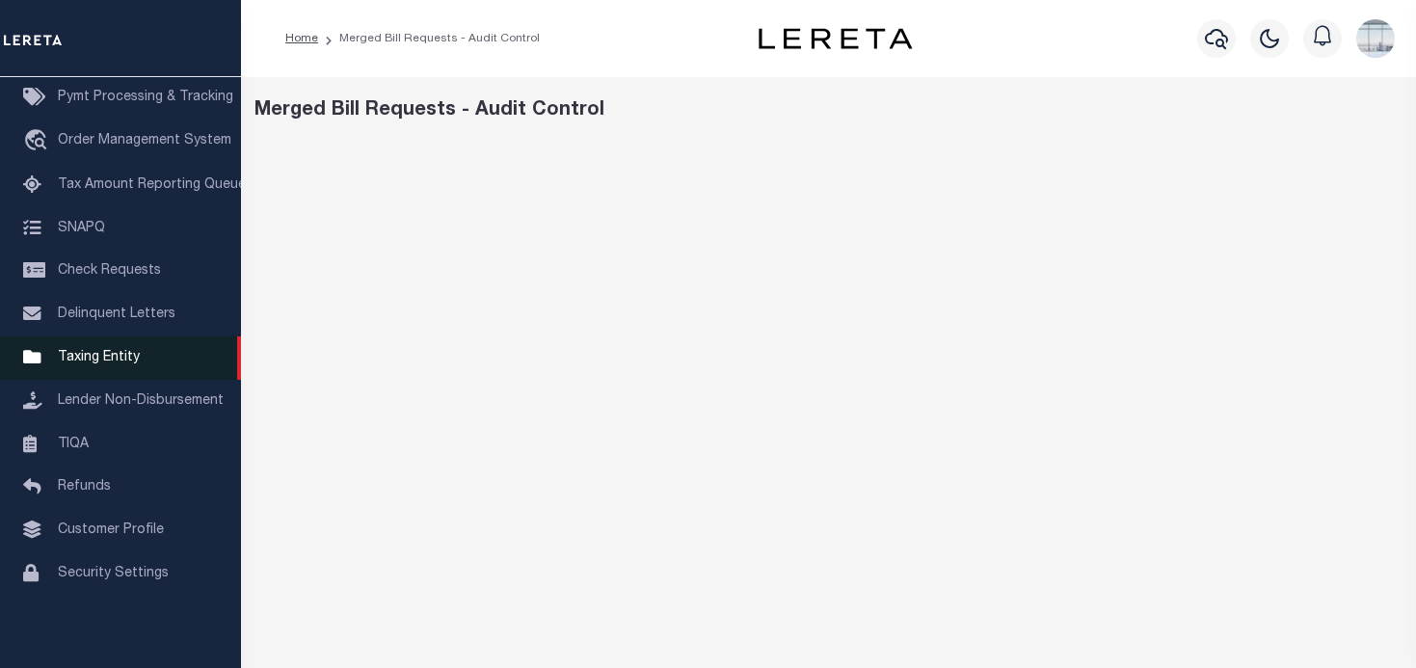
click at [104, 351] on span "Taxing Entity" at bounding box center [99, 357] width 82 height 13
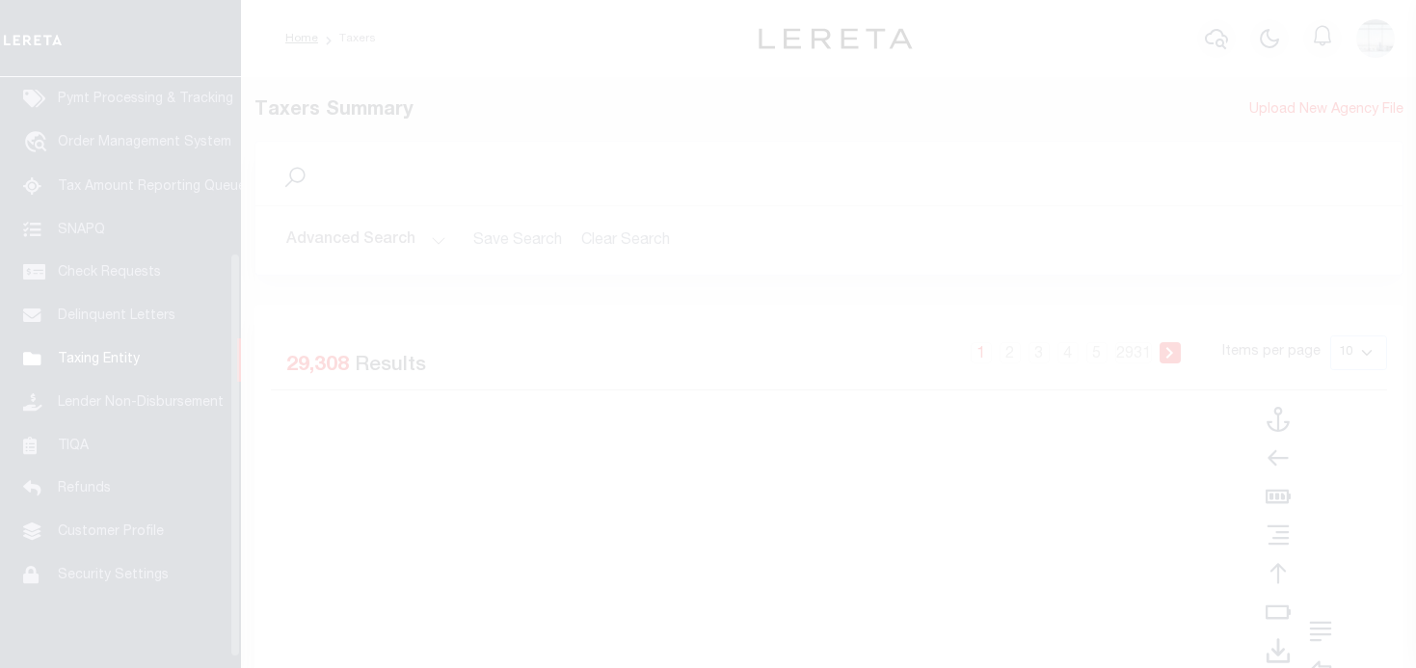
scroll to position [271, 0]
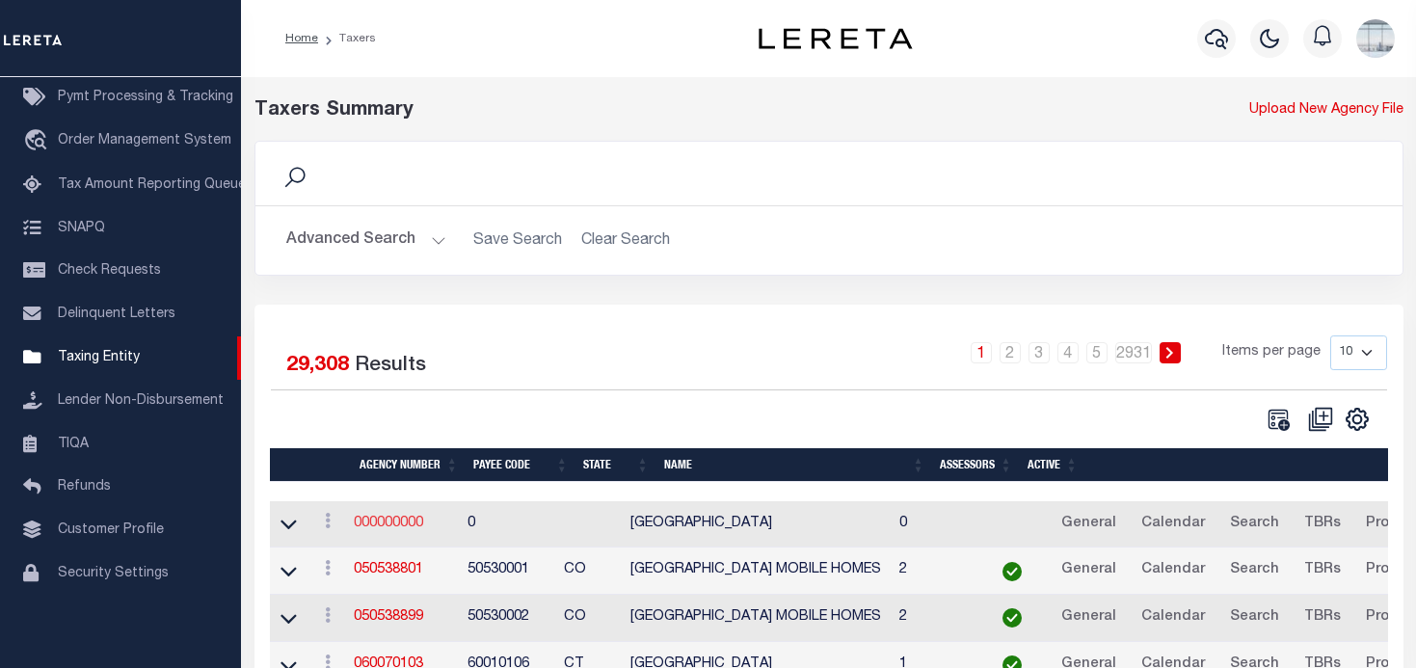
click at [391, 529] on link "000000000" at bounding box center [388, 523] width 69 height 13
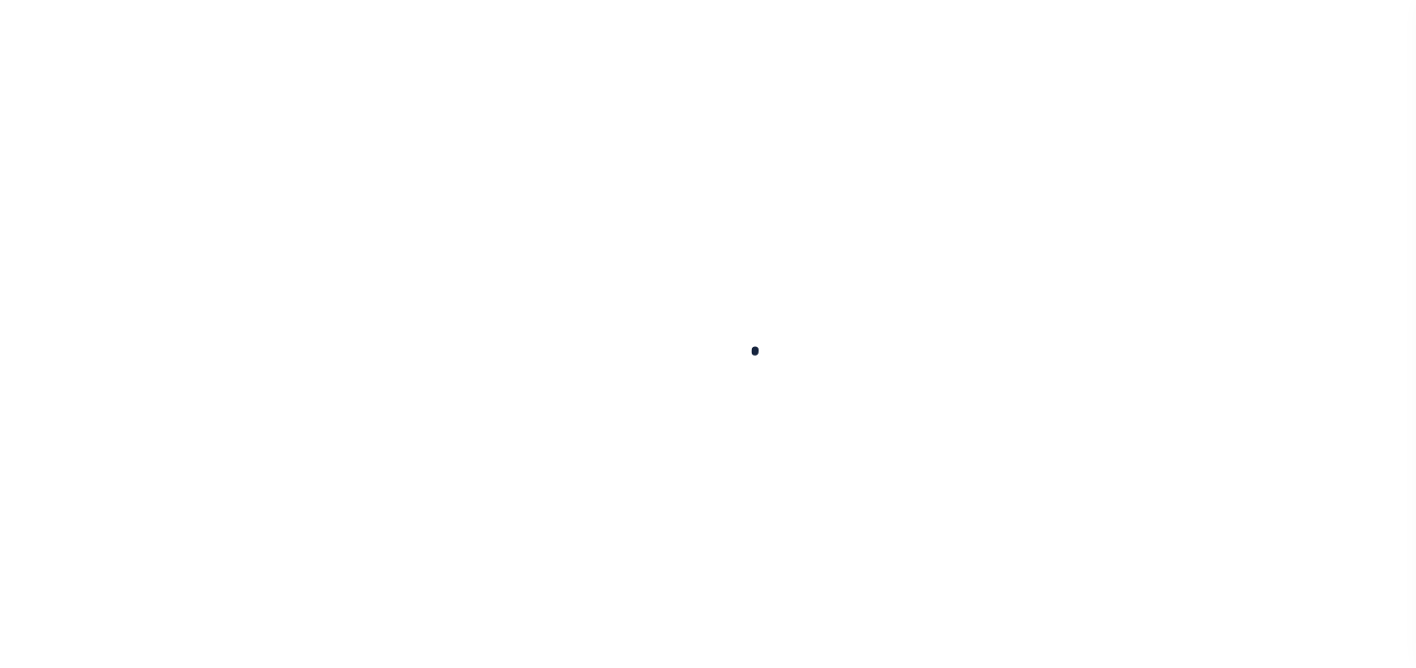
select select
checkbox input "false"
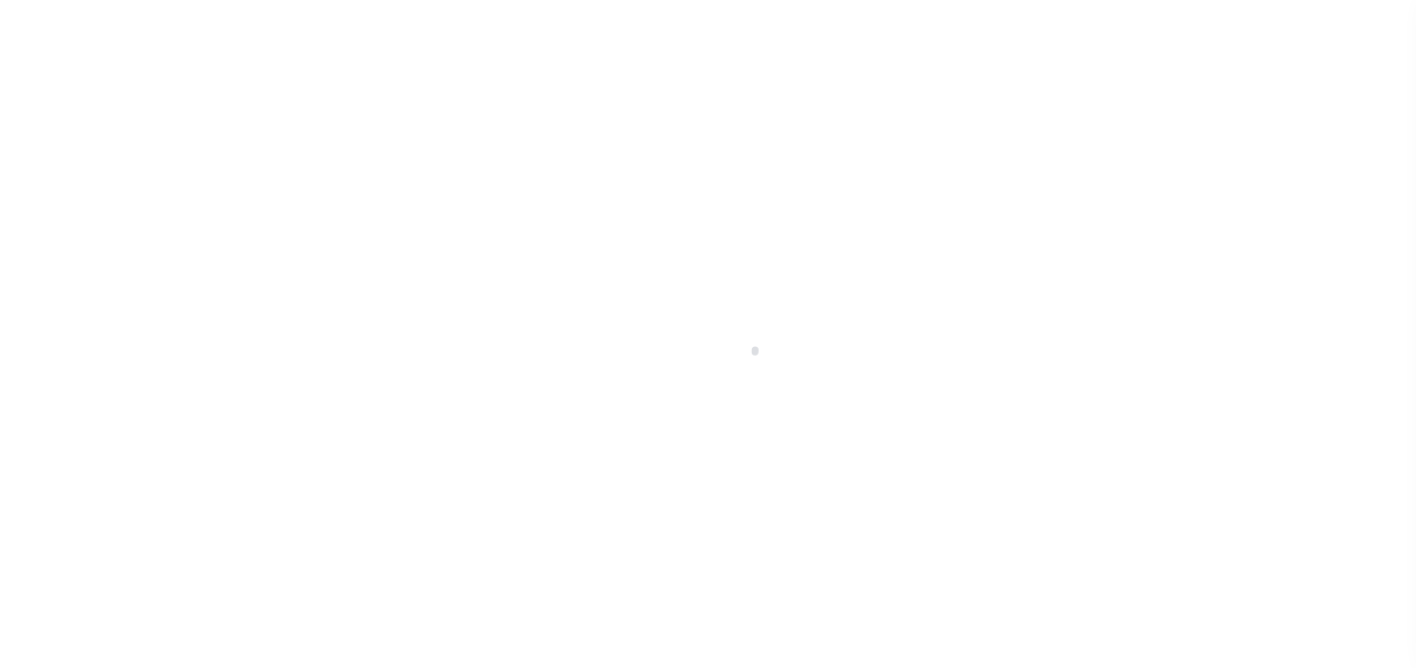
checkbox input "false"
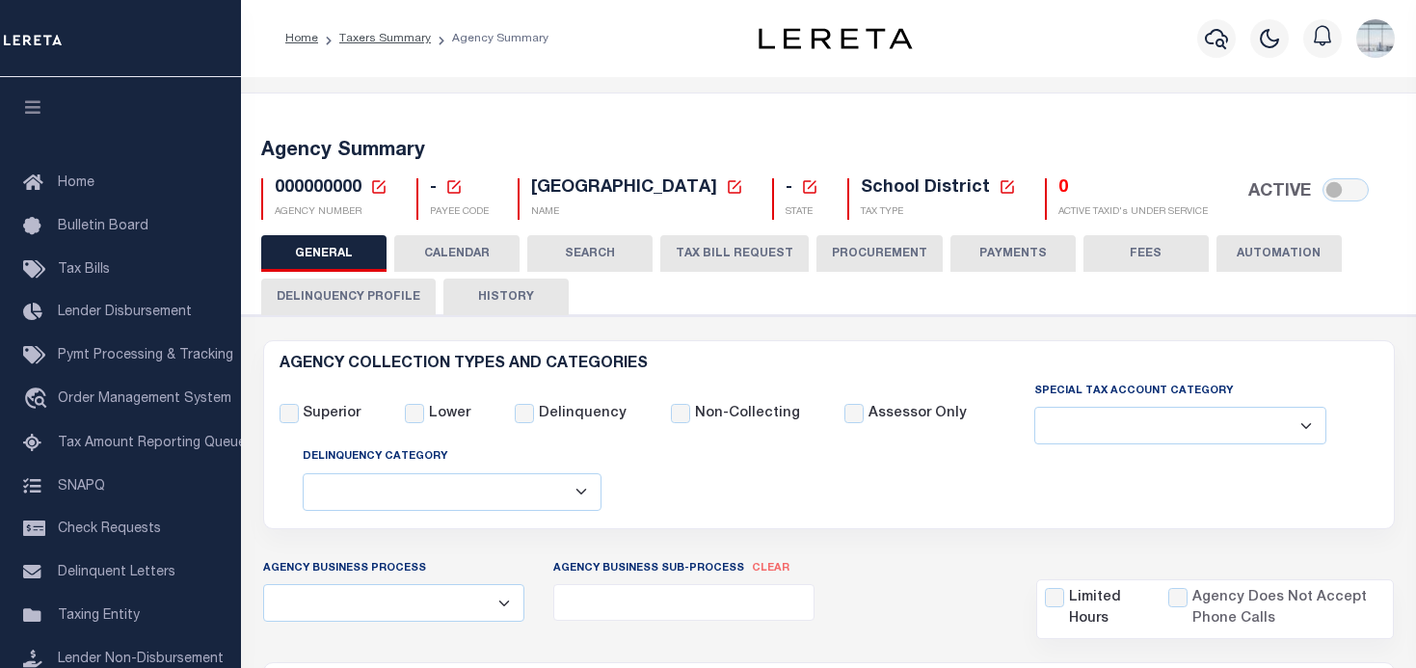
click at [378, 184] on icon at bounding box center [378, 186] width 17 height 17
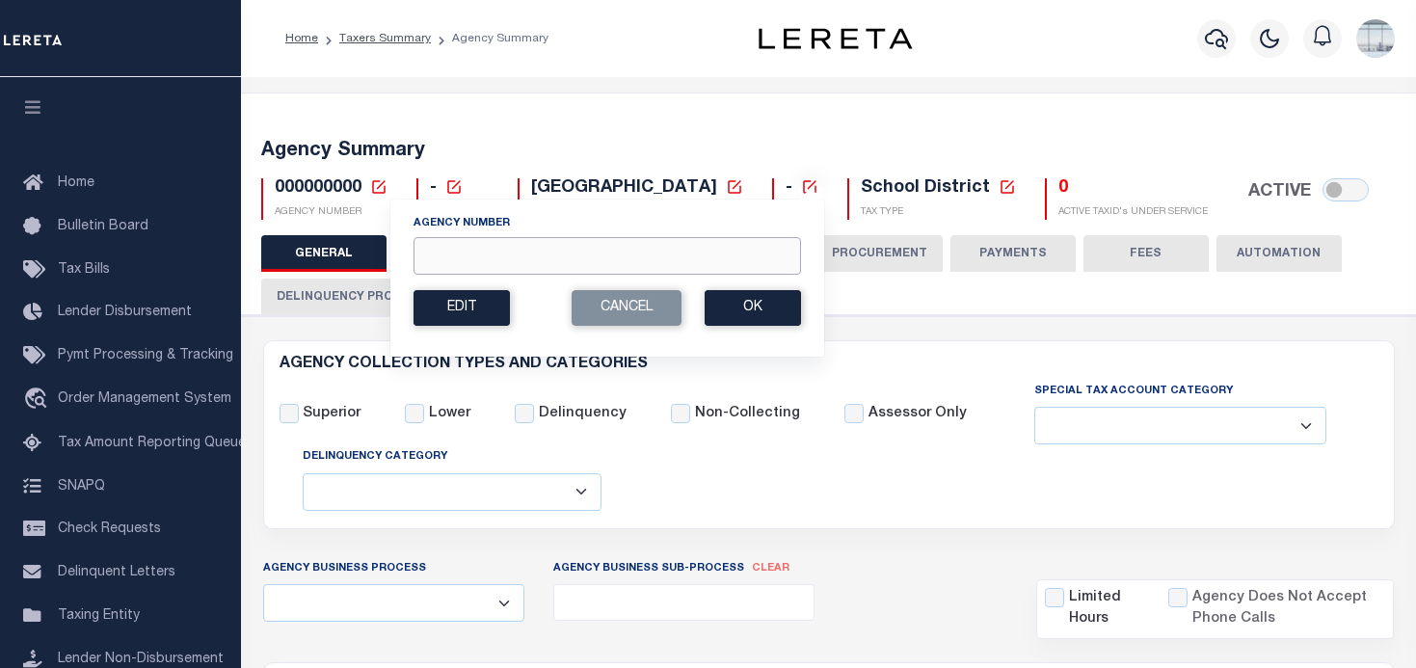
click at [464, 274] on input "Agency Number" at bounding box center [606, 256] width 387 height 38
type input "010080000"
click at [772, 310] on button "Ok" at bounding box center [752, 308] width 96 height 36
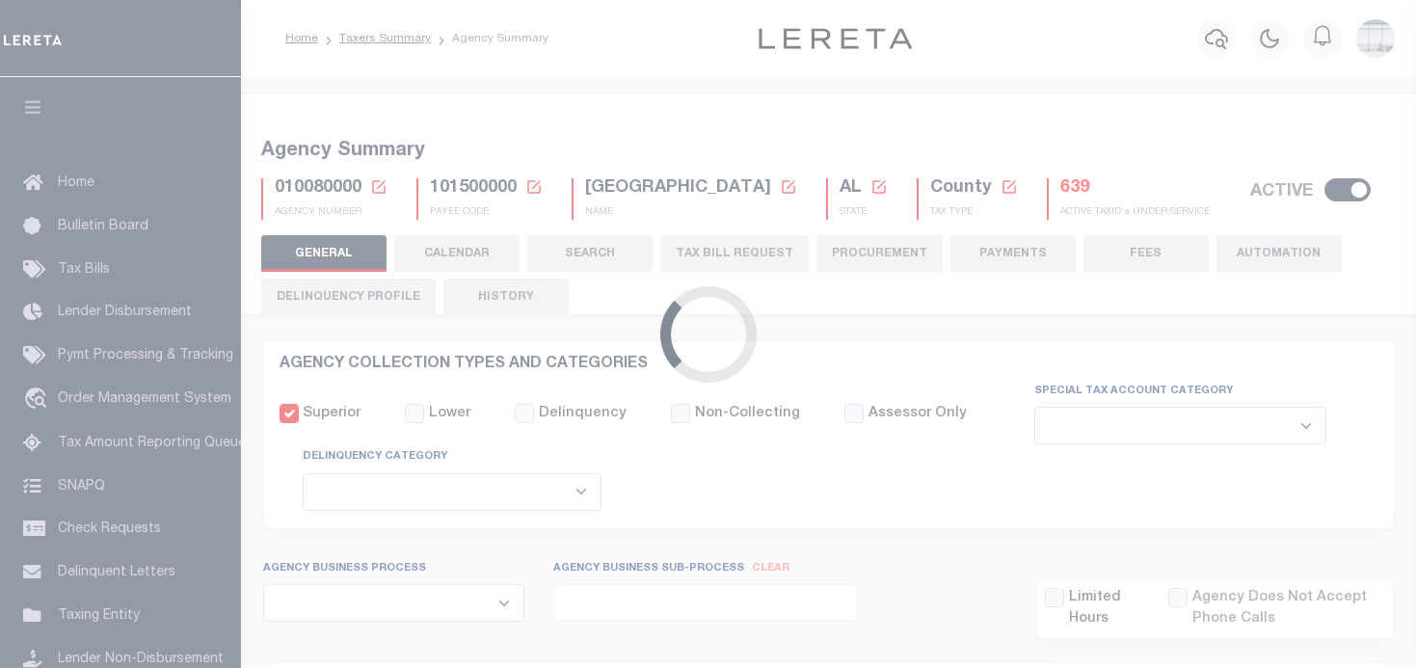
select select
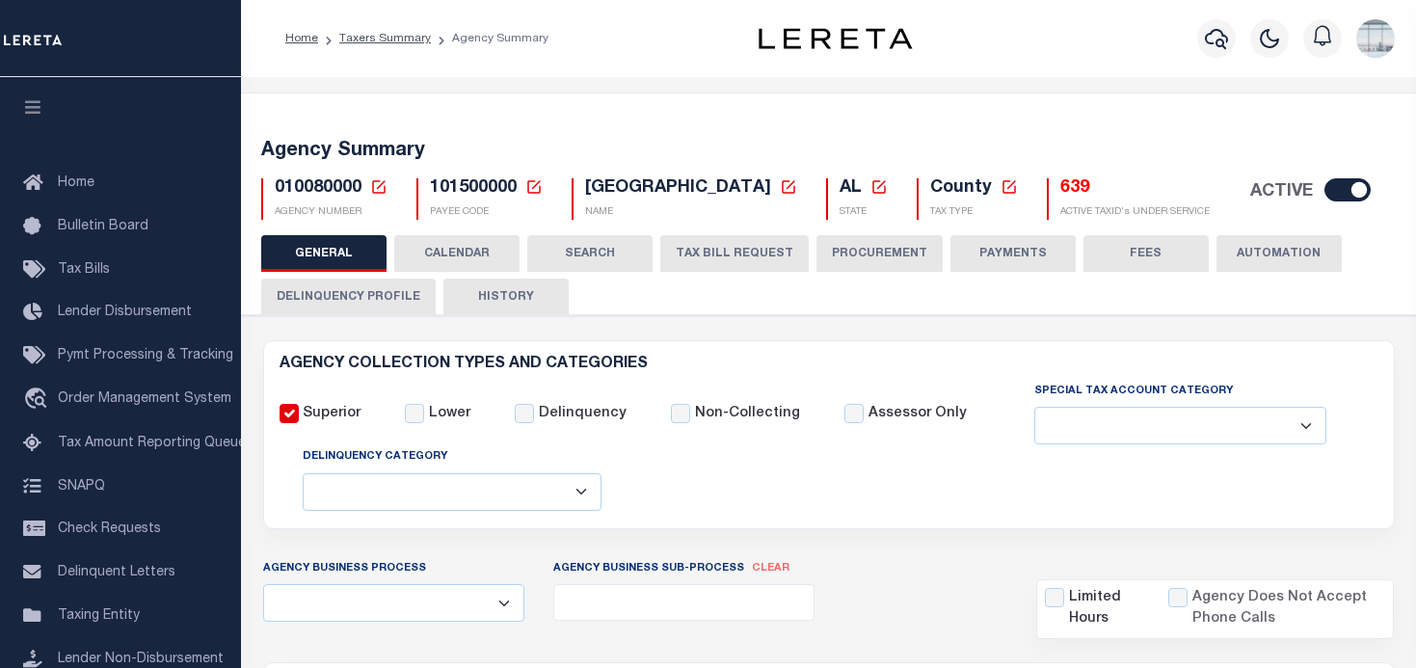
click at [742, 249] on button "TAX BILL REQUEST" at bounding box center [734, 253] width 148 height 37
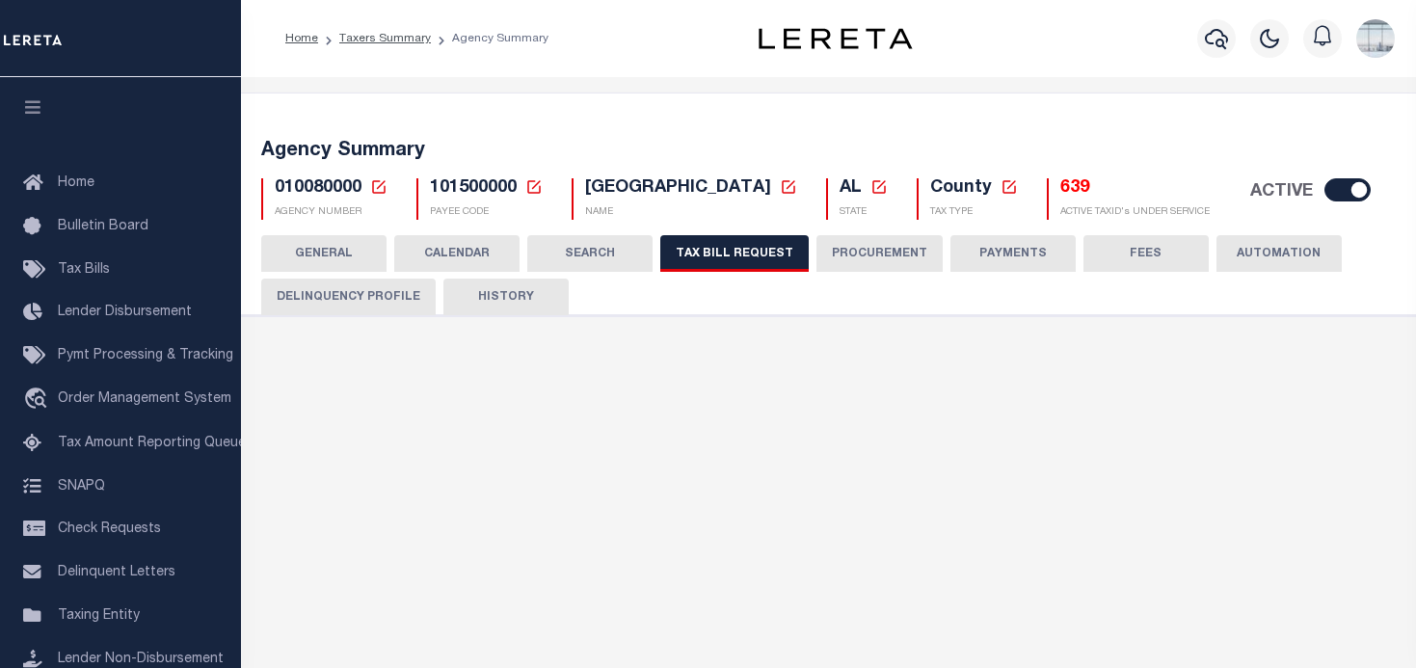
select select "27"
checkbox input "false"
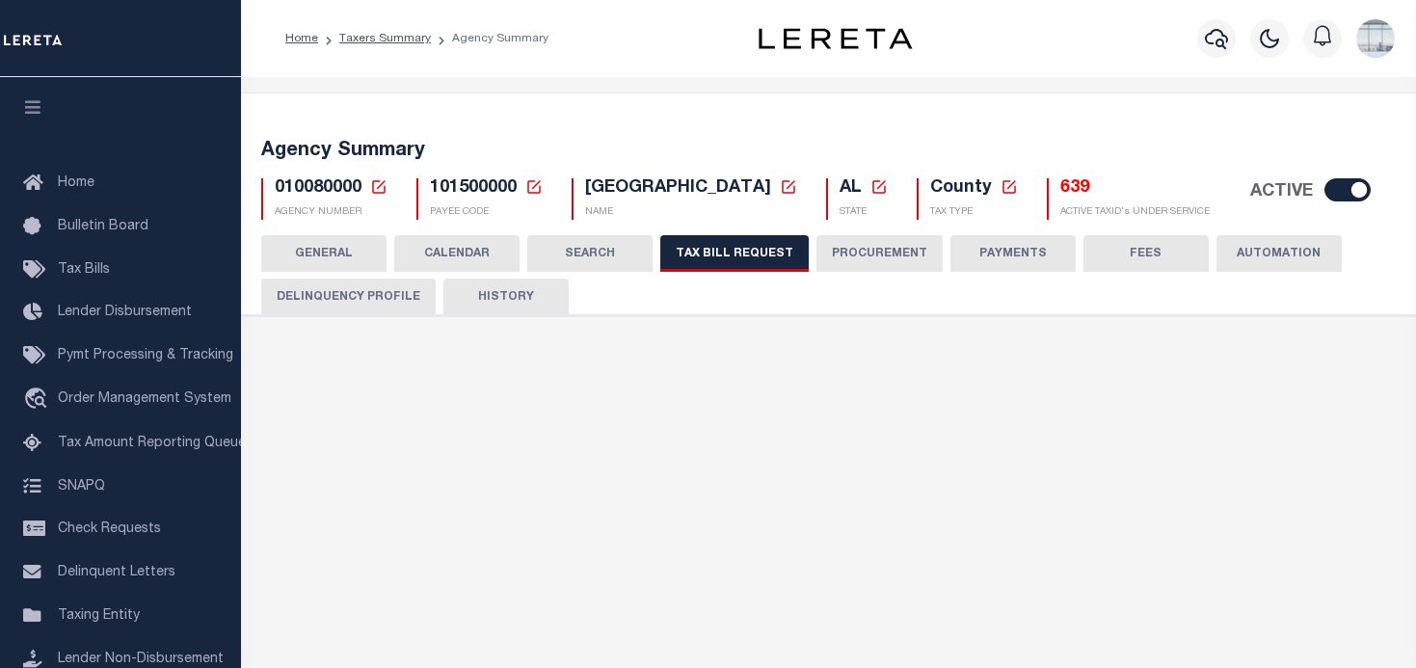
select select "22"
select select "true"
select select "14"
type input "6000-6999"
select select
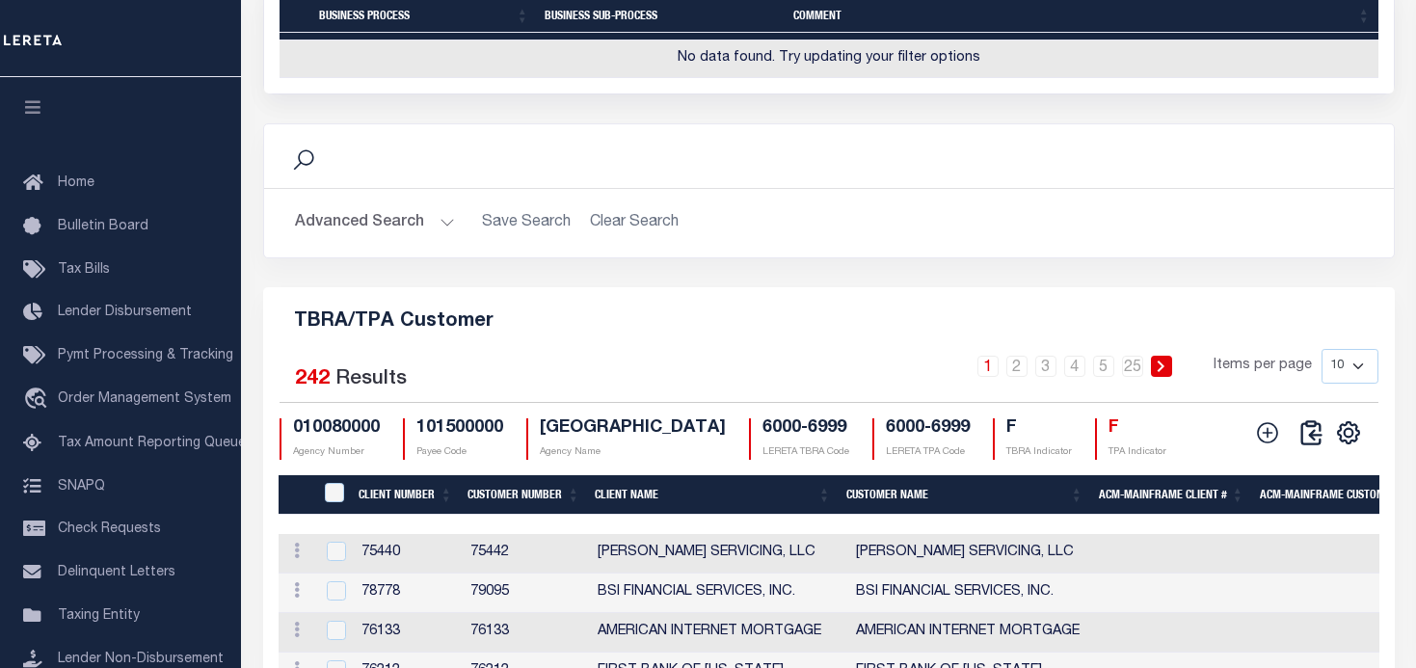
scroll to position [2409, 0]
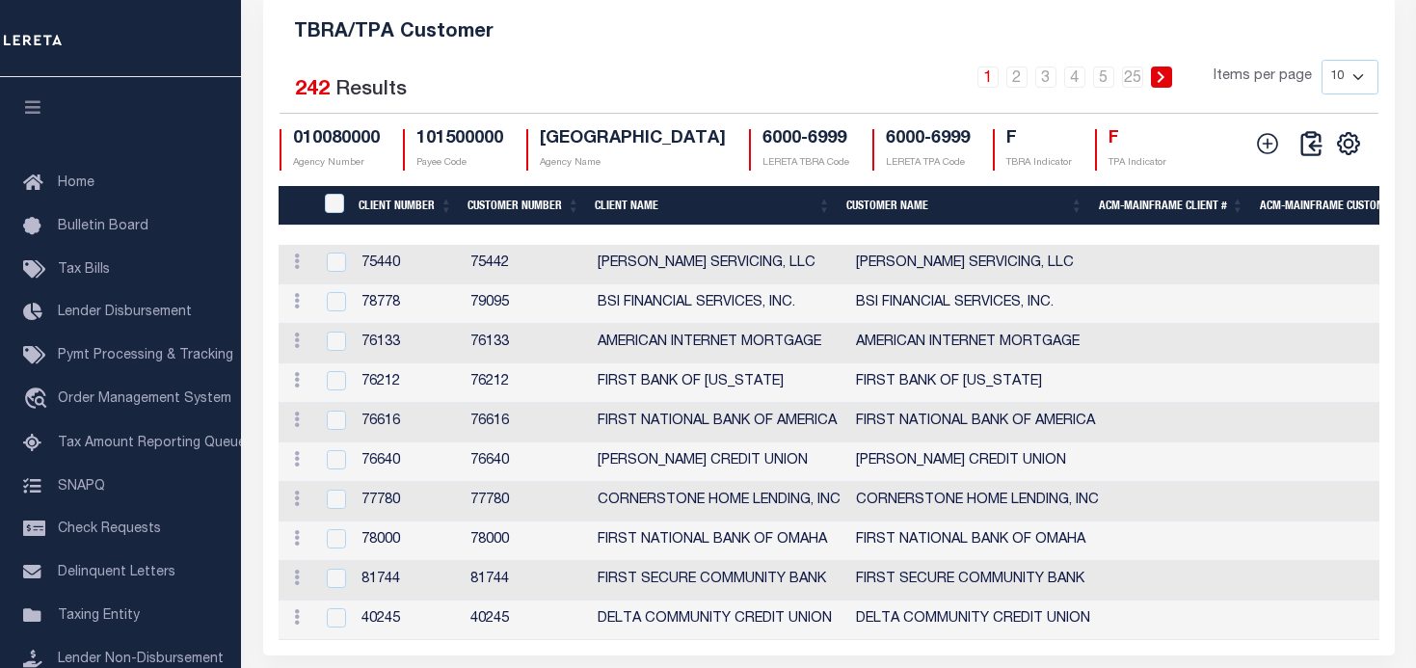
drag, startPoint x: 387, startPoint y: 238, endPoint x: 438, endPoint y: 248, distance: 52.0
click at [387, 225] on th "Client Number" at bounding box center [405, 206] width 109 height 40
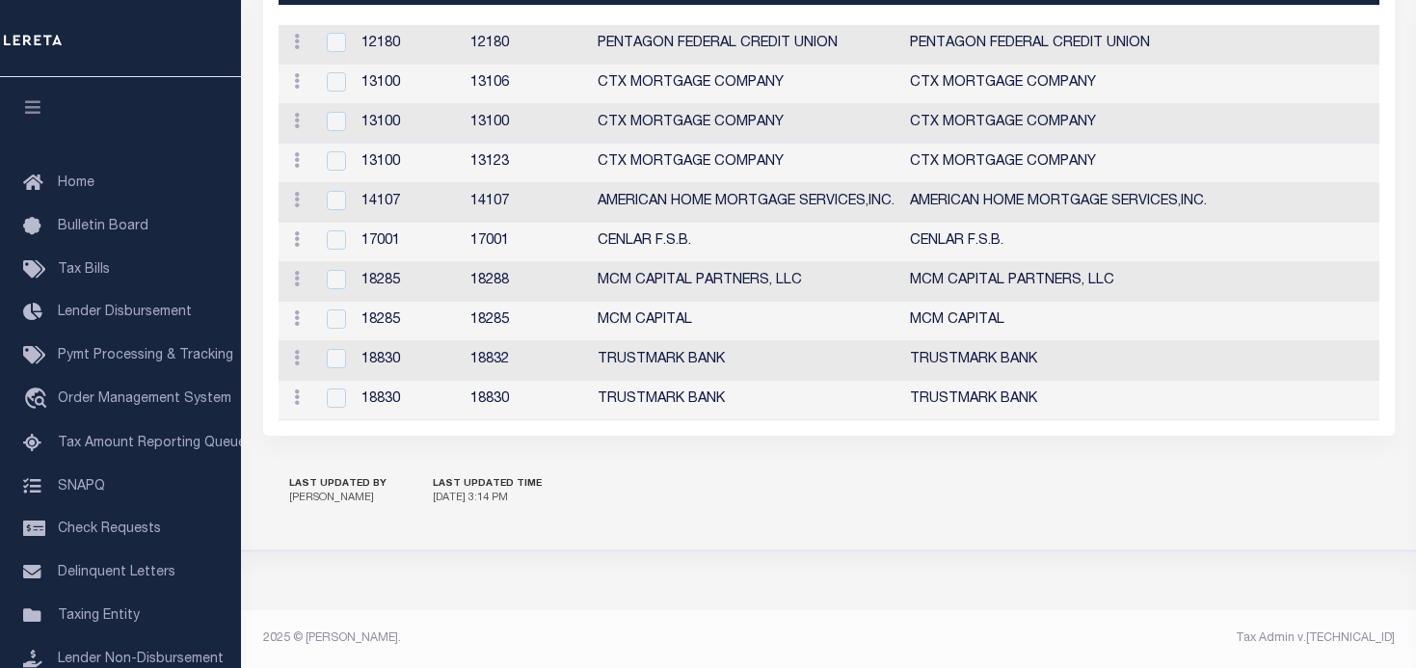
scroll to position [2268, 0]
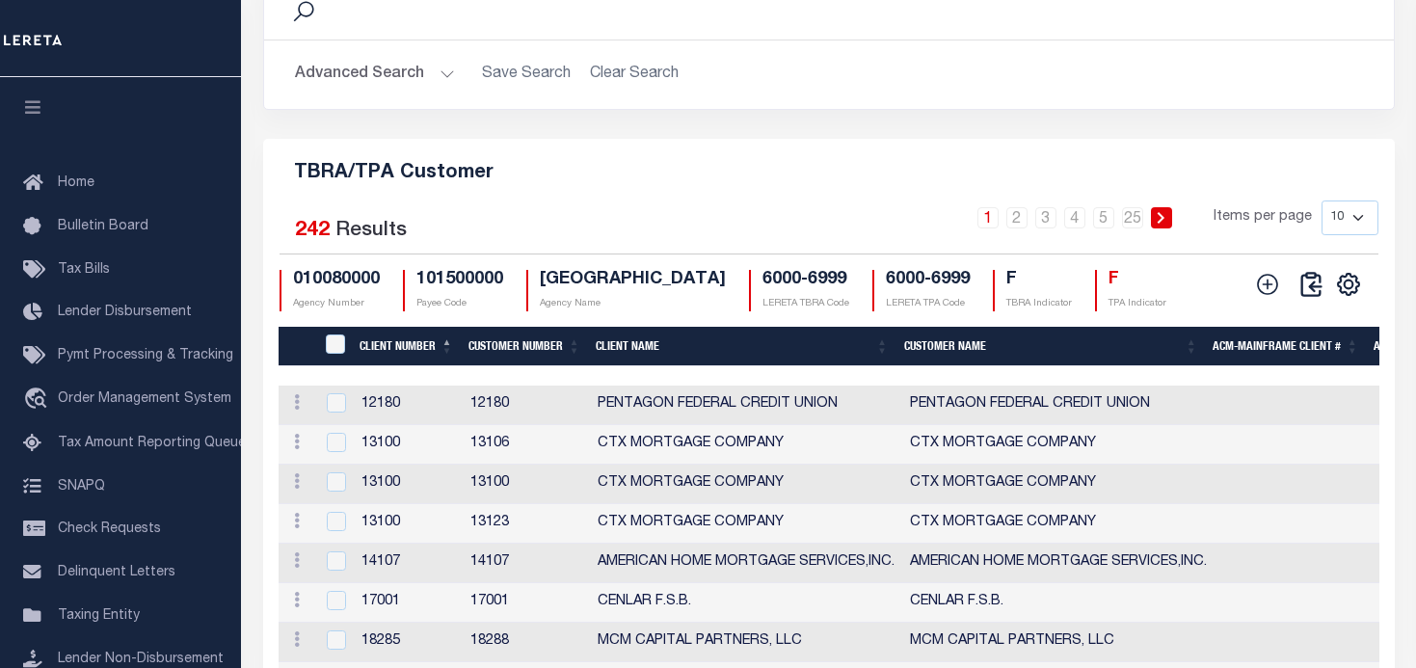
click at [1347, 235] on select "10 25 50 100" at bounding box center [1349, 217] width 57 height 35
select select "100"
click at [1321, 231] on select "10 25 50 100" at bounding box center [1349, 217] width 57 height 35
